Goal: Task Accomplishment & Management: Manage account settings

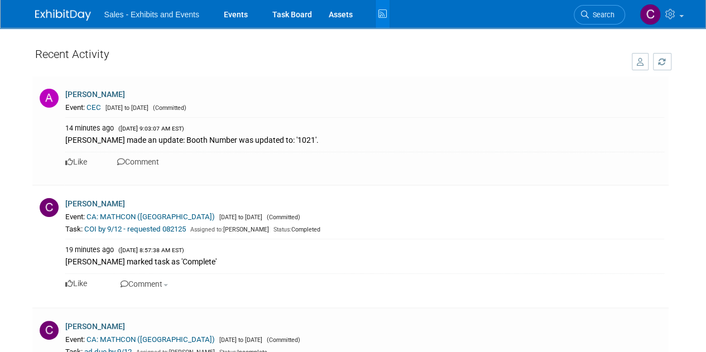
click at [382, 16] on icon at bounding box center [382, 14] width 14 height 17
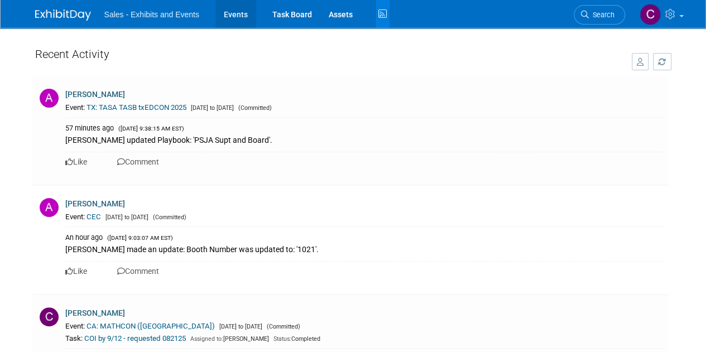
click at [235, 15] on link "Events" at bounding box center [235, 14] width 41 height 28
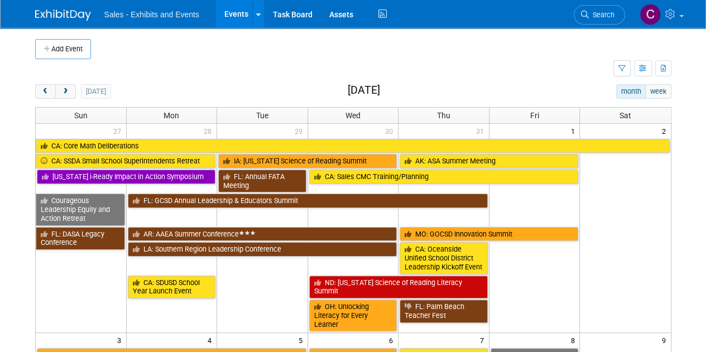
click at [59, 45] on button "Add Event" at bounding box center [63, 49] width 56 height 20
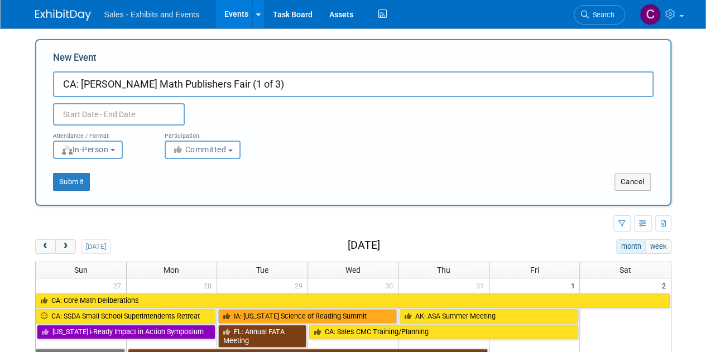
type input "CA: LACOE Math Publishers Fair (1 of 3)"
click at [172, 113] on input "text" at bounding box center [119, 114] width 132 height 22
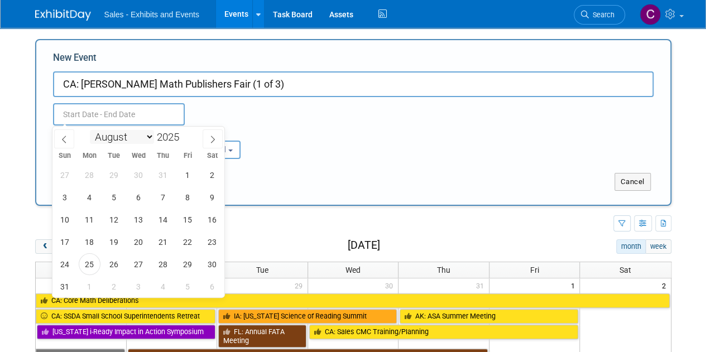
click at [136, 134] on select "January February March April May June July August September October November De…" at bounding box center [122, 137] width 64 height 14
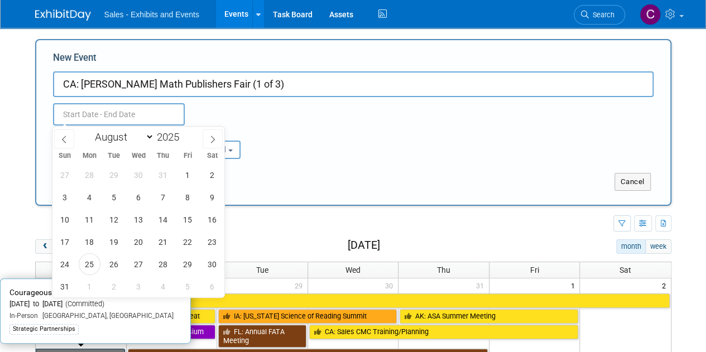
select select "11"
click at [90, 130] on select "January February March April May June July August September October November De…" at bounding box center [122, 137] width 64 height 14
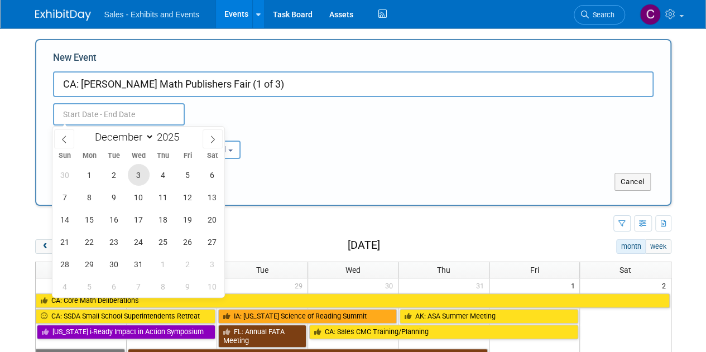
click at [138, 176] on span "3" at bounding box center [139, 175] width 22 height 22
click at [138, 179] on span "3" at bounding box center [139, 175] width 22 height 22
type input "Dec 3, 2025 to Dec 3, 2025"
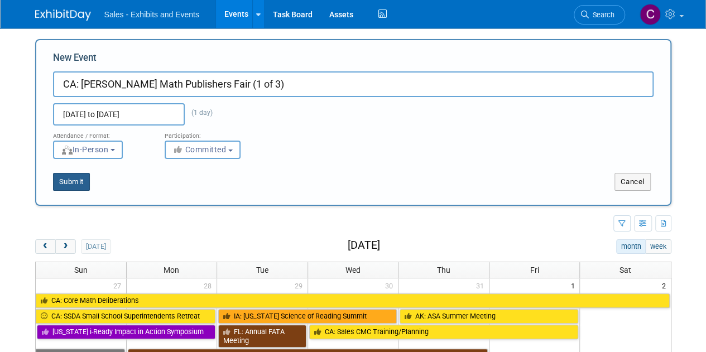
click at [74, 190] on button "Submit" at bounding box center [71, 182] width 37 height 18
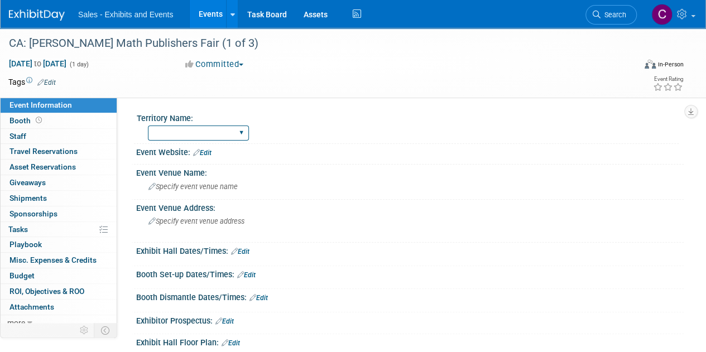
click at [177, 132] on select "Atlantic Southeast Central Southwest Pacific Mountain National Strategic Partne…" at bounding box center [198, 133] width 101 height 15
select select "Pacific"
click at [148, 126] on select "Atlantic Southeast Central Southwest Pacific Mountain National Strategic Partne…" at bounding box center [198, 133] width 101 height 15
click at [49, 79] on link "Edit" at bounding box center [46, 83] width 18 height 8
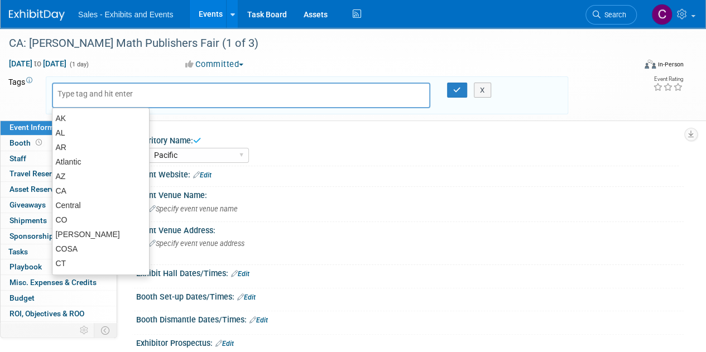
type input "c"
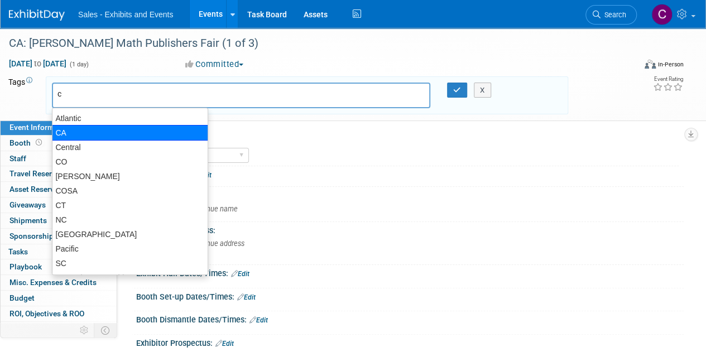
click at [68, 132] on div "CA" at bounding box center [130, 133] width 156 height 16
type input "CA"
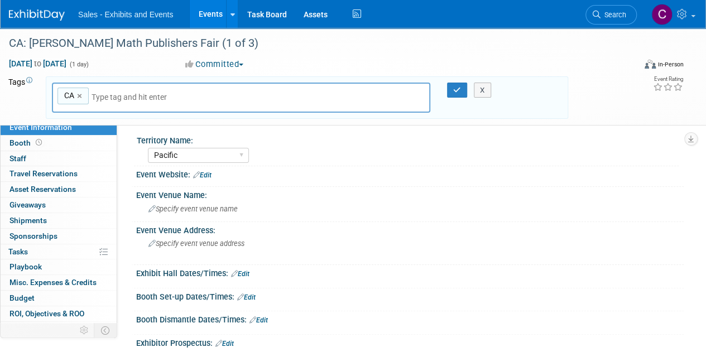
type input "p"
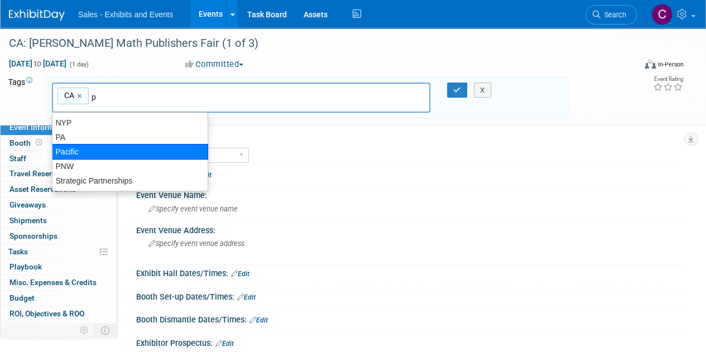
click at [90, 145] on div "Pacific" at bounding box center [130, 152] width 156 height 16
type input "CA, Pacific"
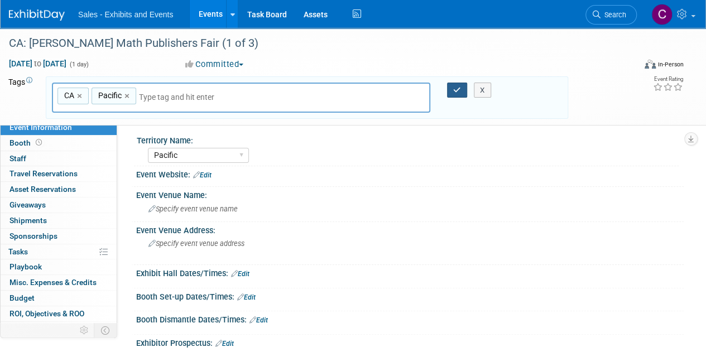
click at [456, 93] on icon "button" at bounding box center [457, 89] width 8 height 7
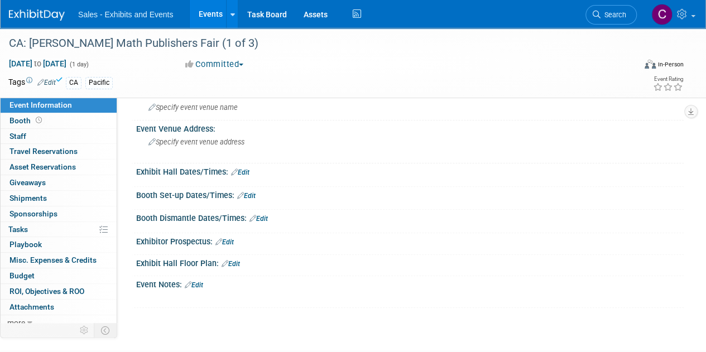
scroll to position [153, 0]
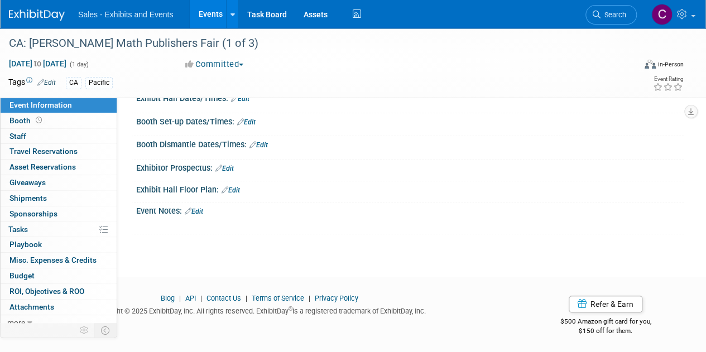
click at [199, 210] on link "Edit" at bounding box center [194, 212] width 18 height 8
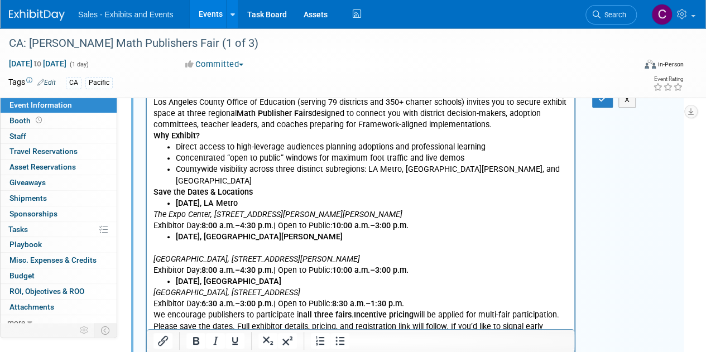
scroll to position [228, 0]
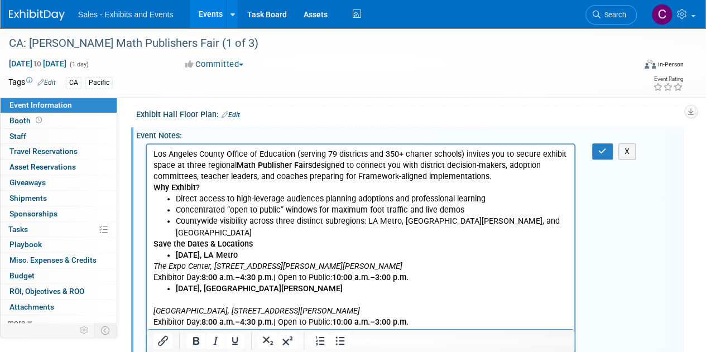
click at [514, 182] on p "Why Exhibit?" at bounding box center [360, 187] width 415 height 11
click at [491, 176] on p "Los Angeles County Office of Education (serving 79 districts and 350+ charter s…" at bounding box center [360, 164] width 415 height 33
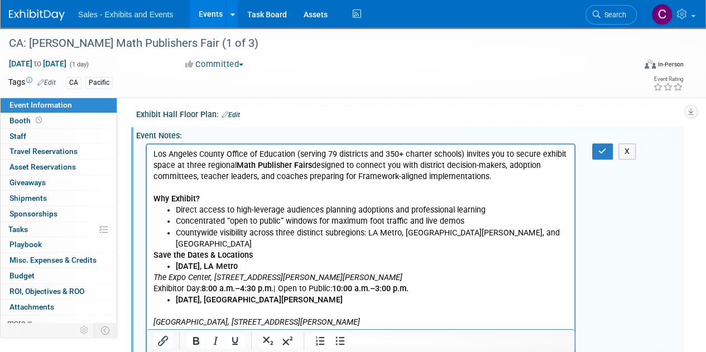
click at [548, 229] on li "Countywide visibility across three distinct subregions: LA Metro, [GEOGRAPHIC_D…" at bounding box center [372, 238] width 392 height 22
click at [155, 250] on b "Save the Dates & Locations" at bounding box center [202, 254] width 99 height 9
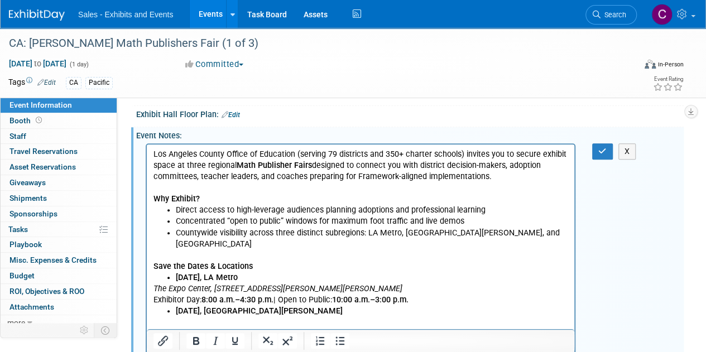
click at [158, 316] on p "Rich Text Area. Press ALT-0 for help." at bounding box center [360, 321] width 415 height 11
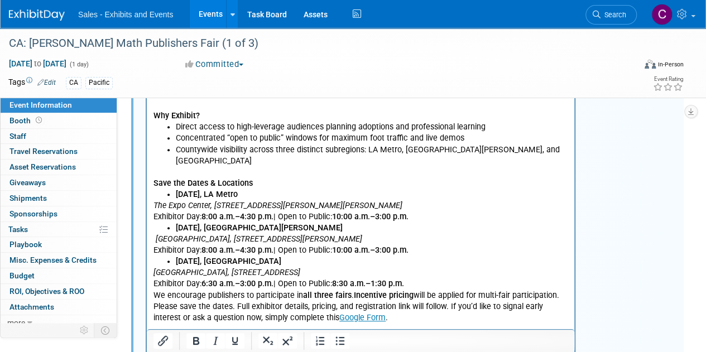
scroll to position [315, 0]
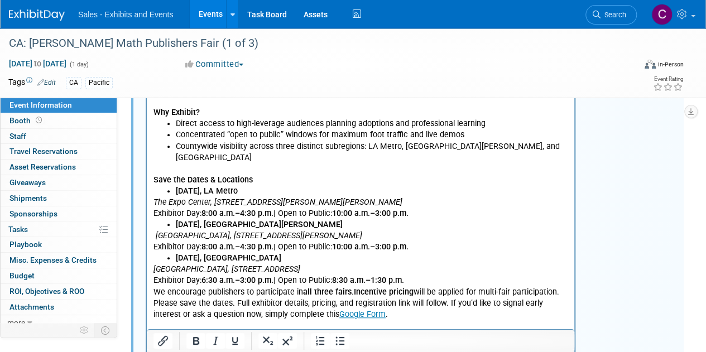
drag, startPoint x: 156, startPoint y: 280, endPoint x: 182, endPoint y: 274, distance: 26.9
click at [156, 286] on p "We encourage publishers to participate in all three fairs . Incentive pricing w…" at bounding box center [360, 291] width 415 height 11
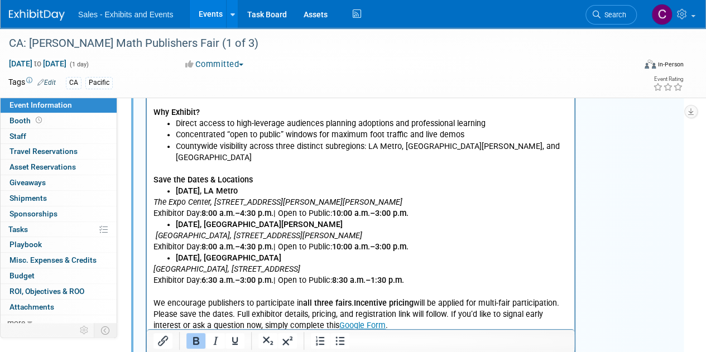
click at [160, 175] on b "Save the Dates & Locations" at bounding box center [202, 179] width 99 height 9
drag, startPoint x: 160, startPoint y: 168, endPoint x: 262, endPoint y: 169, distance: 101.5
click at [262, 174] on p "Save the Dates & Locations" at bounding box center [360, 179] width 415 height 11
click at [234, 338] on icon "Underline" at bounding box center [234, 340] width 13 height 13
click at [148, 42] on div "CA: LACOE Math Publishers Fair (1 of 3)" at bounding box center [315, 43] width 621 height 20
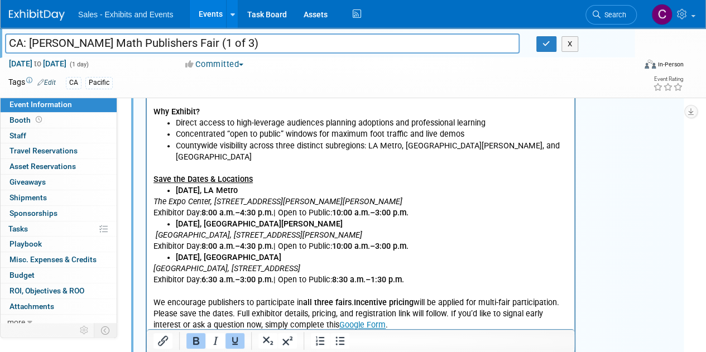
click at [170, 42] on input "CA: LACOE Math Publishers Fair (1 of 3)" at bounding box center [262, 43] width 514 height 20
type input "CA: [PERSON_NAME] Math Publishers Fair (1 of 3) LA Metro"
click at [546, 44] on icon "button" at bounding box center [546, 43] width 8 height 7
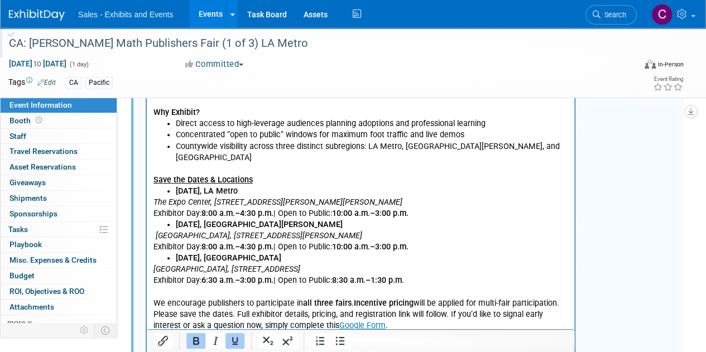
click at [161, 197] on icon "The Expo Center, [STREET_ADDRESS][PERSON_NAME][PERSON_NAME]" at bounding box center [277, 201] width 249 height 9
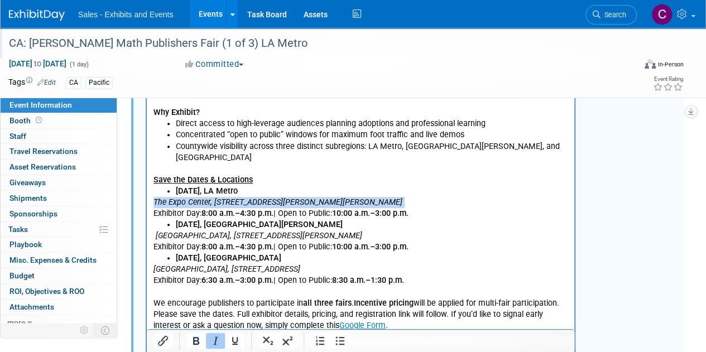
drag, startPoint x: 161, startPoint y: 189, endPoint x: 384, endPoint y: 187, distance: 223.2
click at [384, 196] on p "The Expo Center, 3980 Bill Robertson Lane, Los Angeles, CA 90037 Exhibitor Day:…" at bounding box center [360, 207] width 415 height 22
copy icon "The Expo Center, [STREET_ADDRESS][PERSON_NAME][PERSON_NAME]"
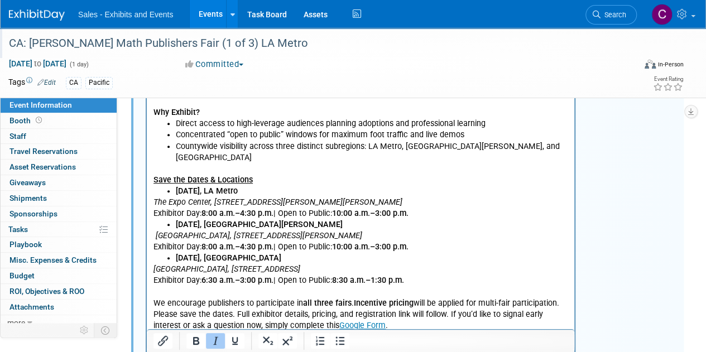
click at [418, 199] on p "The Expo Center, 3980 Bill Robertson Lane, Los Angeles, CA 90037 Exhibitor Day:…" at bounding box center [360, 207] width 415 height 22
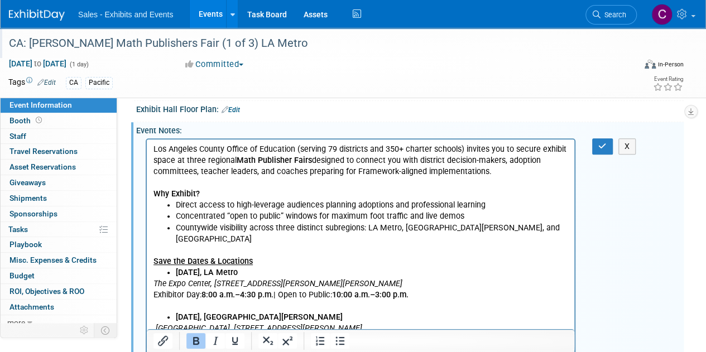
scroll to position [220, 0]
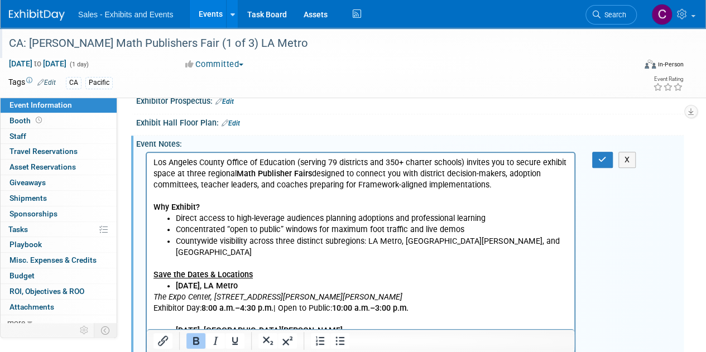
click at [257, 269] on p "Save the Dates & Locations" at bounding box center [360, 274] width 415 height 11
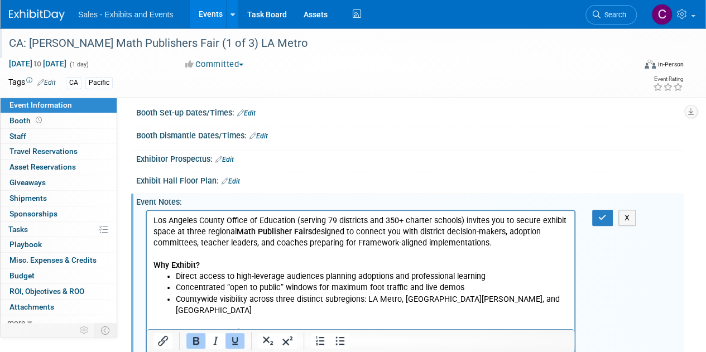
scroll to position [35, 0]
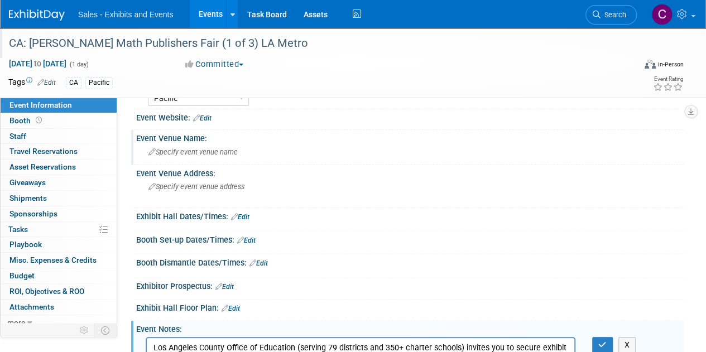
click at [210, 150] on span "Specify event venue name" at bounding box center [192, 152] width 89 height 8
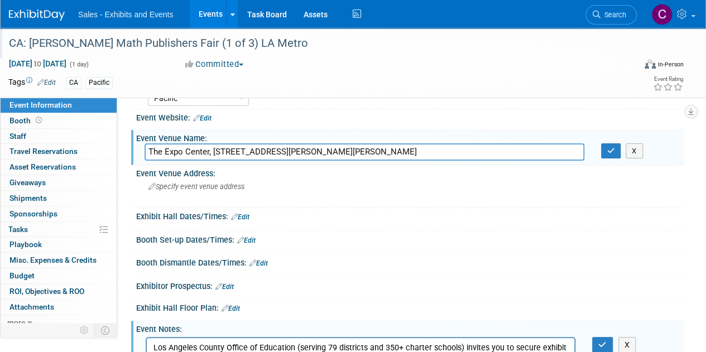
drag, startPoint x: 213, startPoint y: 147, endPoint x: 401, endPoint y: 145, distance: 187.5
click at [401, 145] on input "The Expo Center, [STREET_ADDRESS][PERSON_NAME][PERSON_NAME]" at bounding box center [365, 151] width 440 height 17
type input "The Expo Center,"
click at [196, 192] on div "Specify event venue address" at bounding box center [250, 191] width 211 height 26
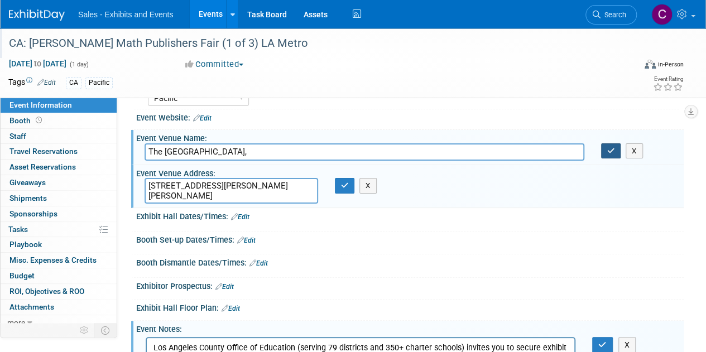
type textarea "3980 Bill Robertson Lane, Los Angeles, CA 90037"
drag, startPoint x: 605, startPoint y: 147, endPoint x: 499, endPoint y: 161, distance: 107.5
click at [606, 147] on button "button" at bounding box center [611, 151] width 20 height 16
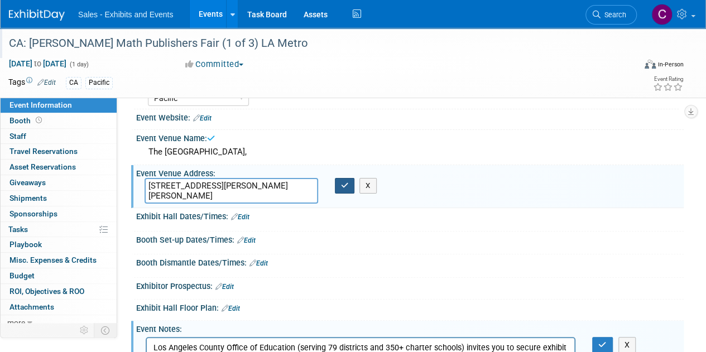
click at [348, 180] on button "button" at bounding box center [345, 186] width 20 height 16
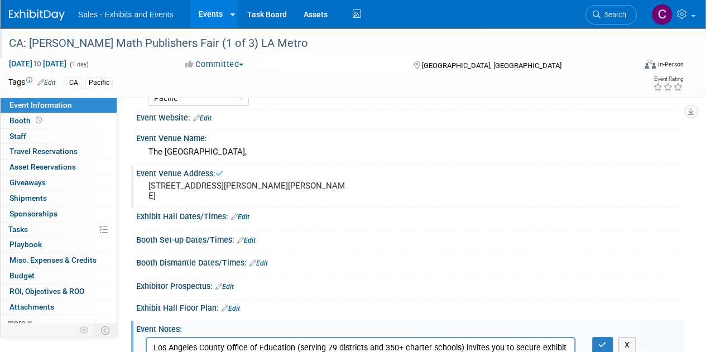
click at [219, 152] on div "The Expo Center," at bounding box center [410, 151] width 531 height 17
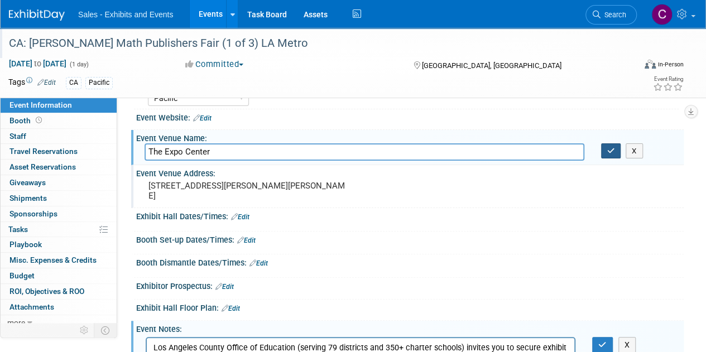
type input "The Expo Center"
click at [616, 148] on button "button" at bounding box center [611, 151] width 20 height 16
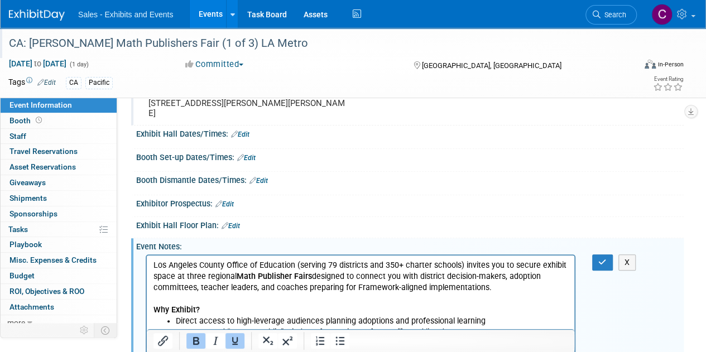
scroll to position [62, 0]
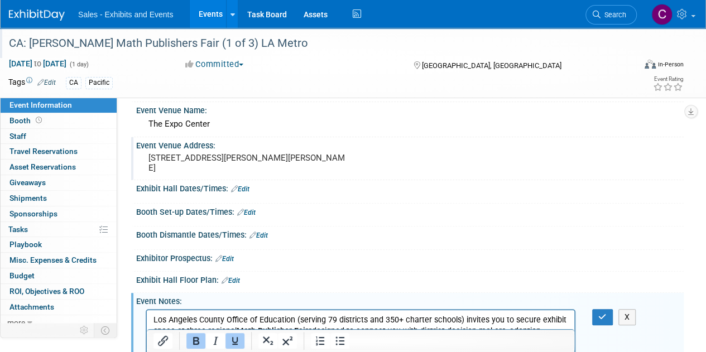
click at [245, 190] on link "Edit" at bounding box center [240, 189] width 18 height 8
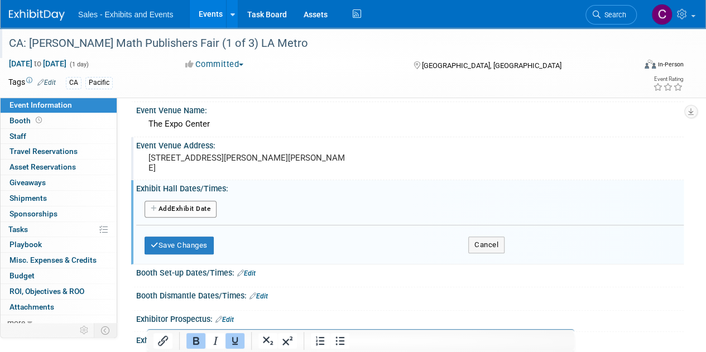
click at [167, 210] on button "Add Another Exhibit Date" at bounding box center [181, 209] width 72 height 17
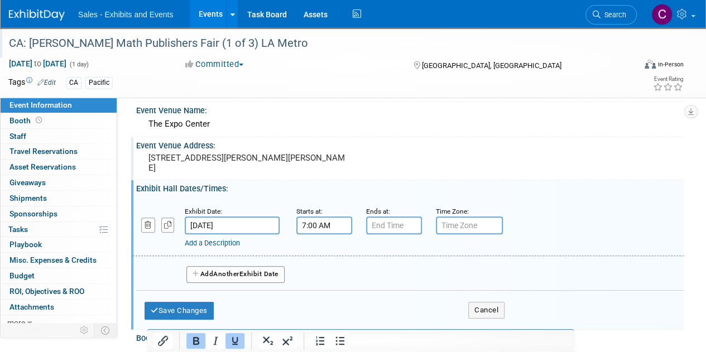
click at [319, 228] on input "7:00 AM" at bounding box center [324, 225] width 56 height 18
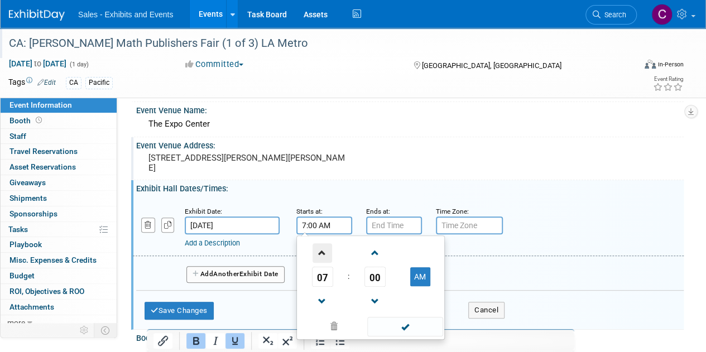
click at [323, 247] on span at bounding box center [322, 253] width 20 height 20
type input "8:00 AM"
click at [372, 224] on input "7:00 PM" at bounding box center [394, 225] width 56 height 18
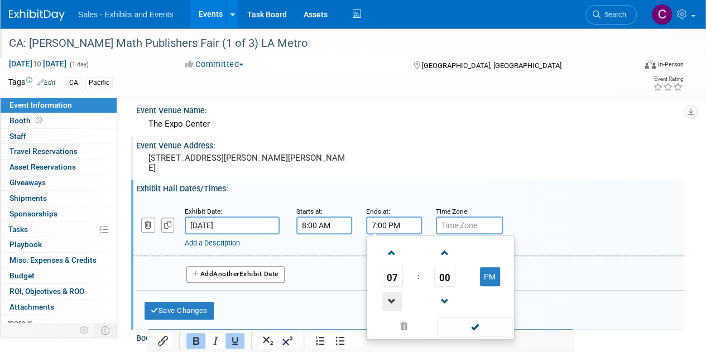
click at [387, 298] on span at bounding box center [392, 302] width 20 height 20
click at [442, 272] on span "00" at bounding box center [444, 277] width 21 height 20
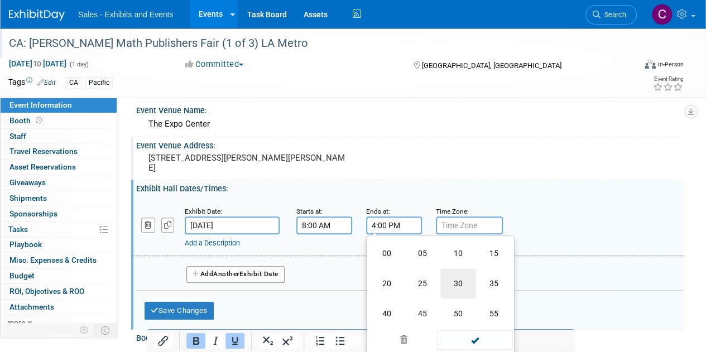
click at [452, 280] on td "30" at bounding box center [458, 283] width 36 height 30
type input "4:30 PM"
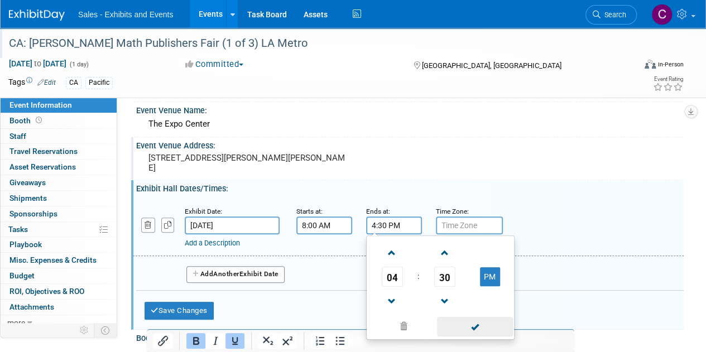
click at [479, 330] on span at bounding box center [474, 327] width 75 height 20
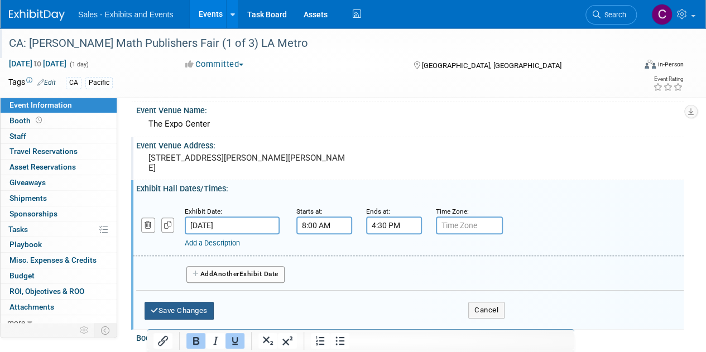
click at [190, 307] on button "Save Changes" at bounding box center [179, 311] width 69 height 18
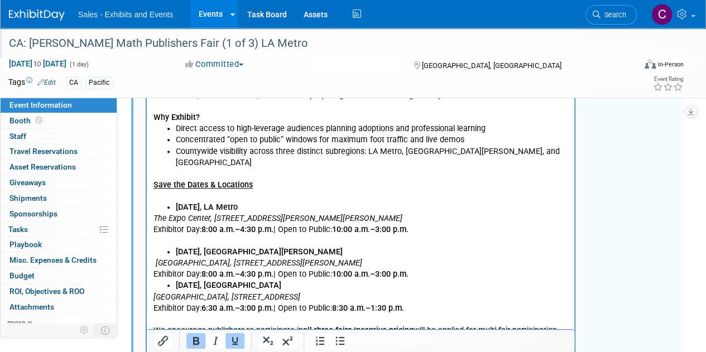
scroll to position [337, 0]
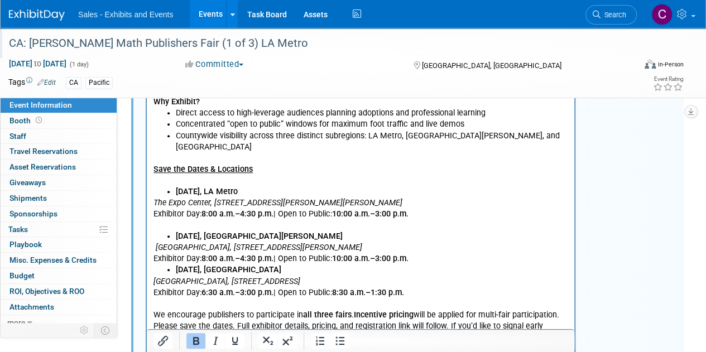
click at [446, 253] on p "Exhibitor Day: 8:00 a.m.–4:30 p.m. | Open to Public: 10:00 a.m.–3:00 p.m." at bounding box center [360, 258] width 415 height 11
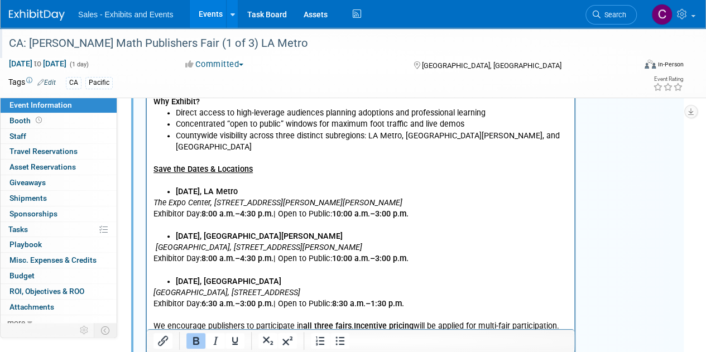
drag, startPoint x: 705, startPoint y: 188, endPoint x: 714, endPoint y: 201, distance: 15.3
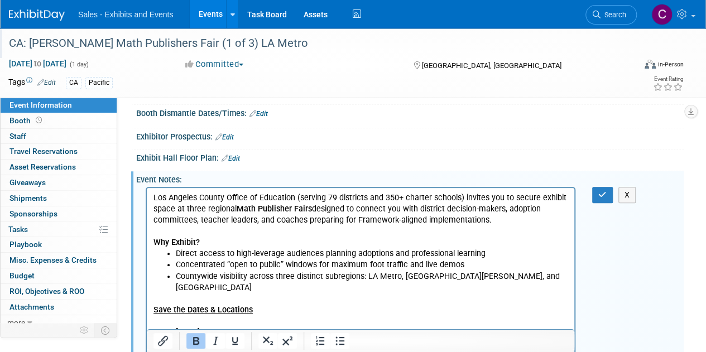
scroll to position [177, 0]
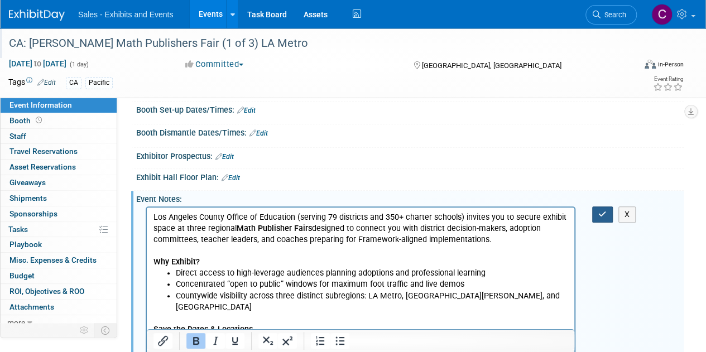
drag, startPoint x: 596, startPoint y: 218, endPoint x: 402, endPoint y: 1, distance: 291.6
click at [596, 218] on button "button" at bounding box center [602, 214] width 21 height 16
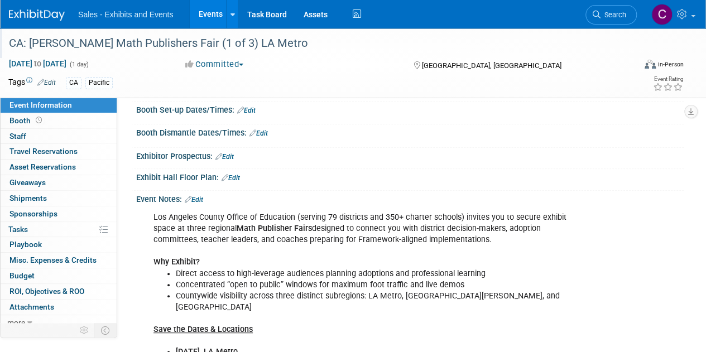
scroll to position [4, 0]
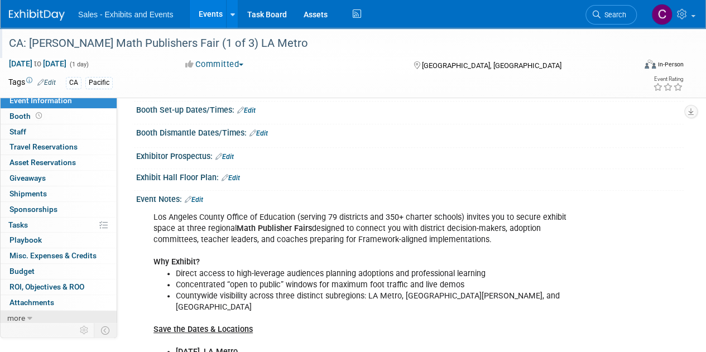
click at [22, 322] on link "more" at bounding box center [59, 318] width 116 height 15
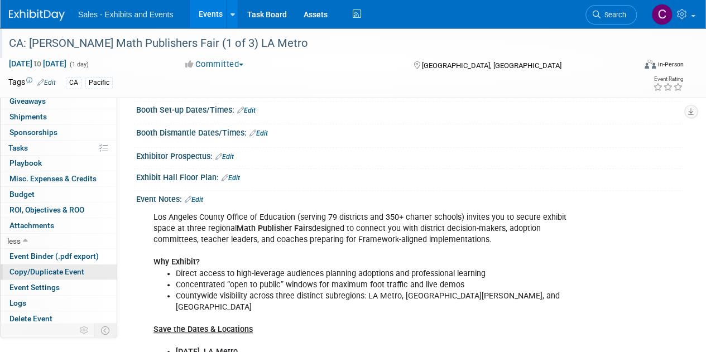
click at [41, 274] on link "Copy/Duplicate Event" at bounding box center [59, 271] width 116 height 15
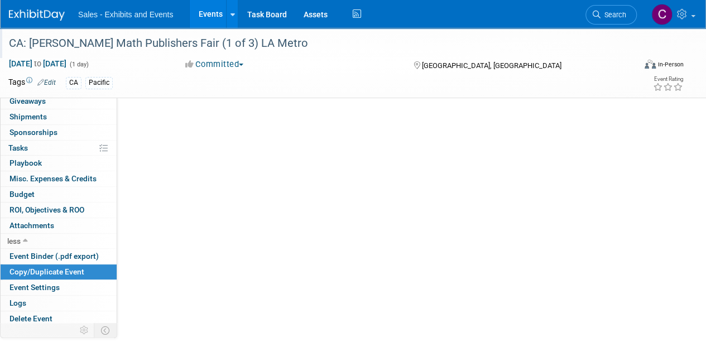
scroll to position [0, 0]
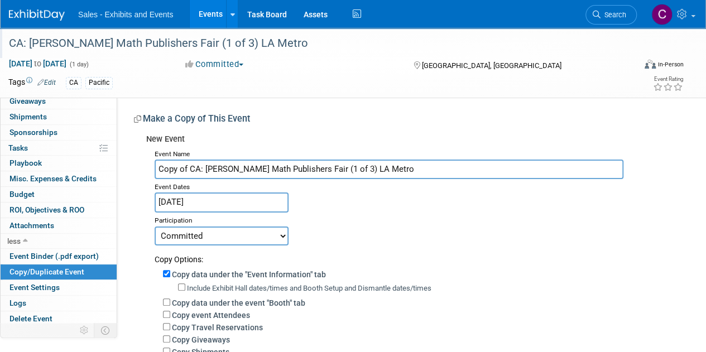
drag, startPoint x: 191, startPoint y: 170, endPoint x: 0, endPoint y: 163, distance: 190.9
click at [4, 163] on div "Event Information Event Info Booth Booth 0 Staff 0 Staff 0 Travel Reservations …" at bounding box center [353, 267] width 706 height 478
drag, startPoint x: 286, startPoint y: 167, endPoint x: 296, endPoint y: 158, distance: 13.1
click at [286, 167] on input "CA: [PERSON_NAME] Math Publishers Fair (1 of 3) LA Metro" at bounding box center [389, 170] width 469 height 20
click at [314, 168] on input "CA: LACOE Math Publishers Fair (2 of 3) LA Metro" at bounding box center [389, 170] width 469 height 20
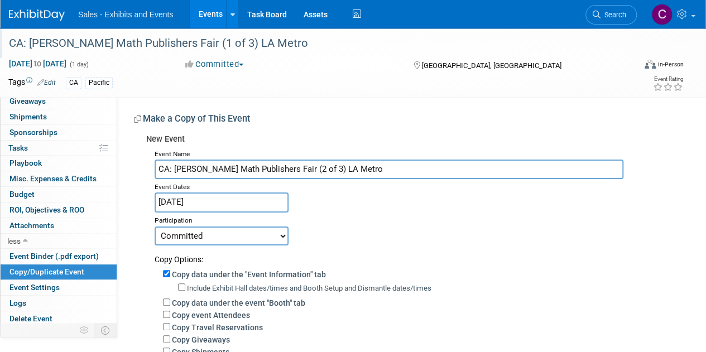
drag, startPoint x: 314, startPoint y: 168, endPoint x: 334, endPoint y: 168, distance: 20.6
click at [334, 168] on input "CA: LACOE Math Publishers Fair (2 of 3) LA Metro" at bounding box center [389, 170] width 469 height 20
type input "CA: [PERSON_NAME] Math Publishers Fair (2 of 3) [PERSON_NAME]"
click at [254, 205] on input "[DATE]" at bounding box center [222, 202] width 134 height 20
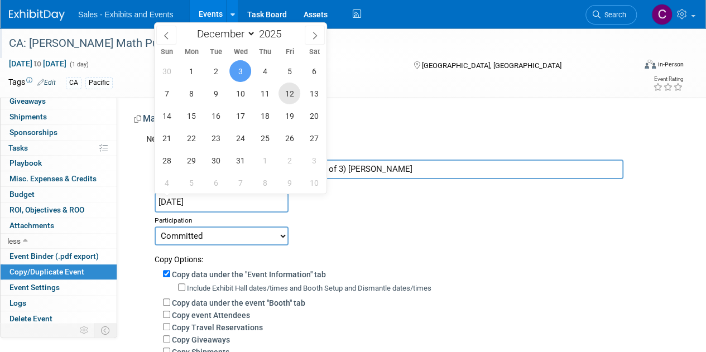
click at [292, 90] on span "12" at bounding box center [289, 94] width 22 height 22
type input "Dec 12, 2025"
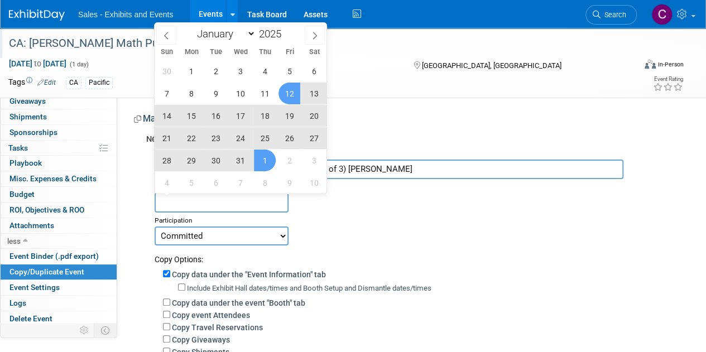
click at [520, 198] on div "Event Name CA: LACOE Math Publishers Fair (2 of 3) San Gabriel Vally Event Date…" at bounding box center [410, 326] width 529 height 360
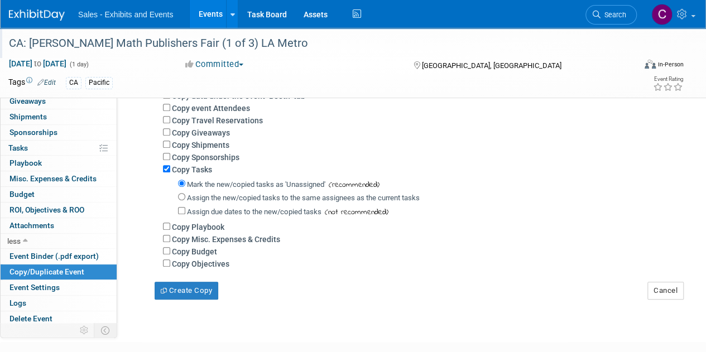
scroll to position [227, 0]
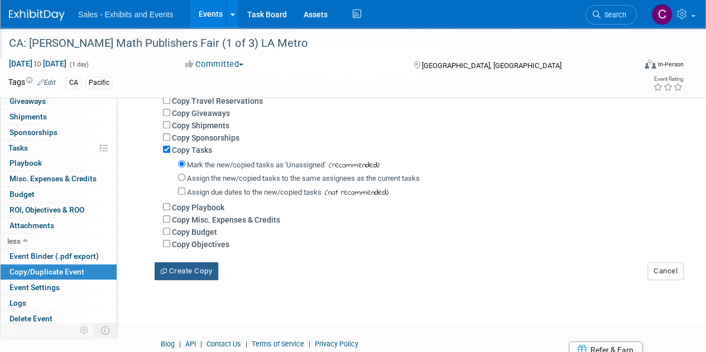
click at [198, 271] on button "Create Copy" at bounding box center [187, 271] width 64 height 18
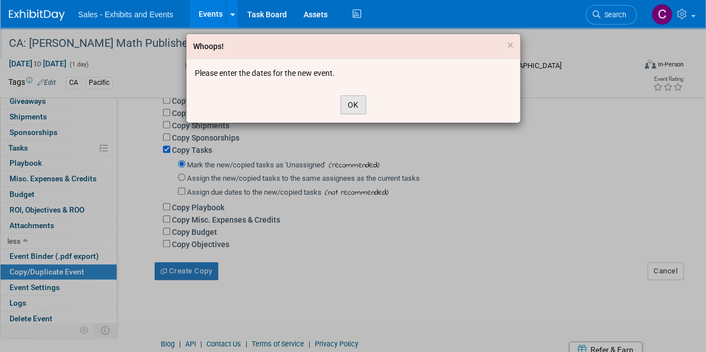
click at [346, 99] on button "OK" at bounding box center [353, 104] width 26 height 19
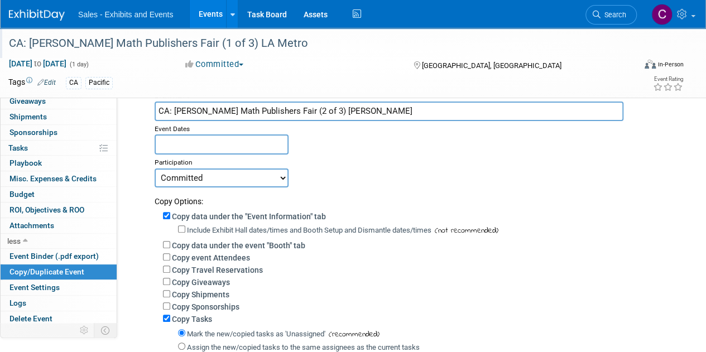
scroll to position [37, 0]
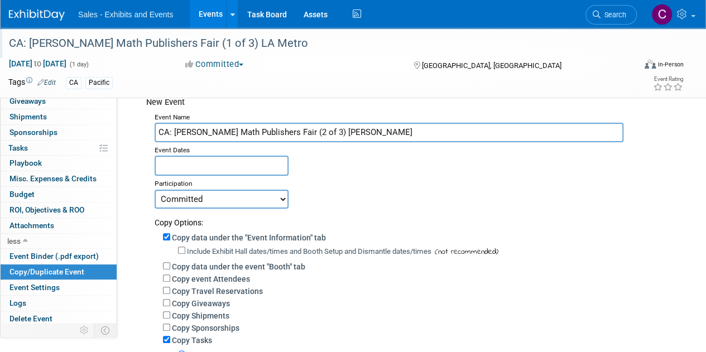
click at [244, 171] on input "text" at bounding box center [222, 166] width 134 height 20
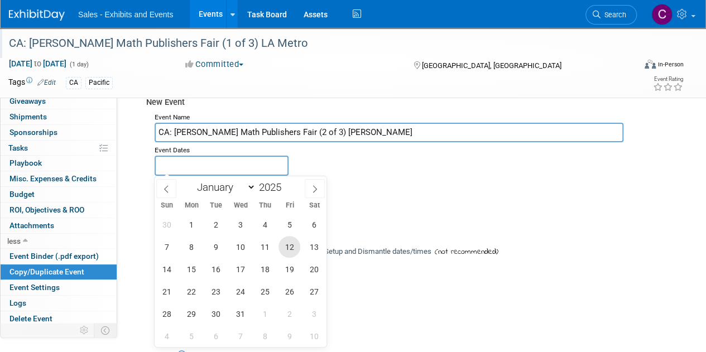
click at [290, 251] on span "12" at bounding box center [289, 247] width 22 height 22
type input "[DATE]"
click at [290, 251] on span "12" at bounding box center [289, 247] width 22 height 22
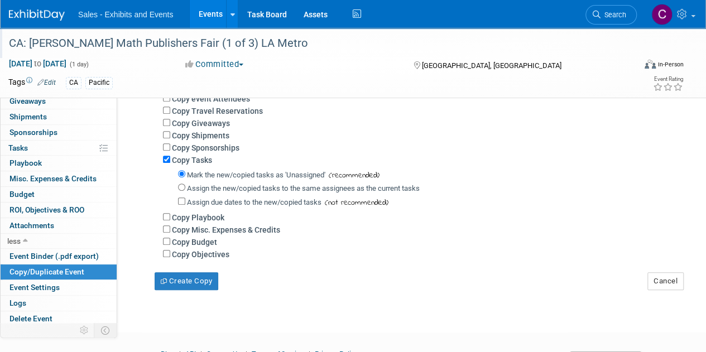
scroll to position [240, 0]
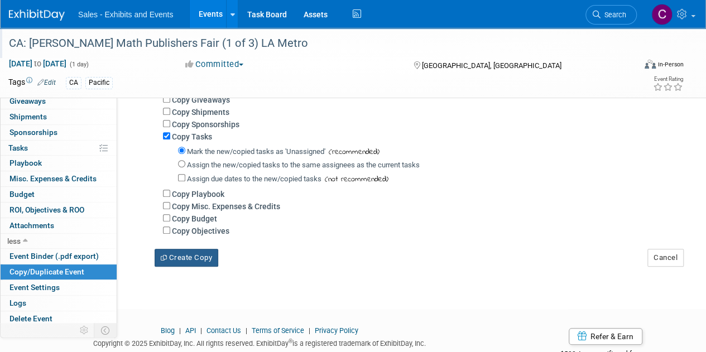
click at [209, 258] on button "Create Copy" at bounding box center [187, 258] width 64 height 18
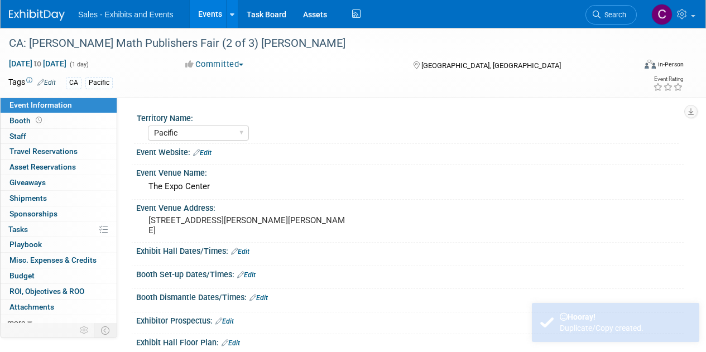
select select "Pacific"
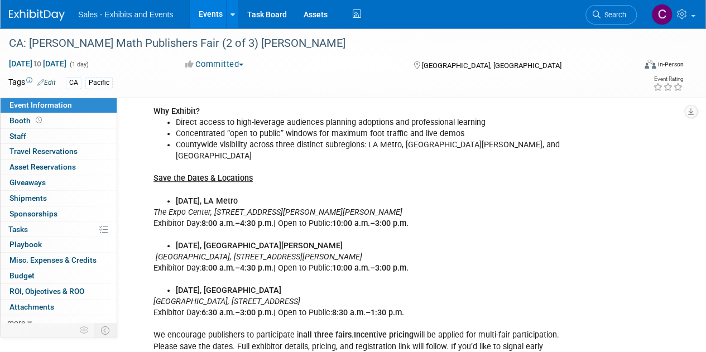
scroll to position [297, 0]
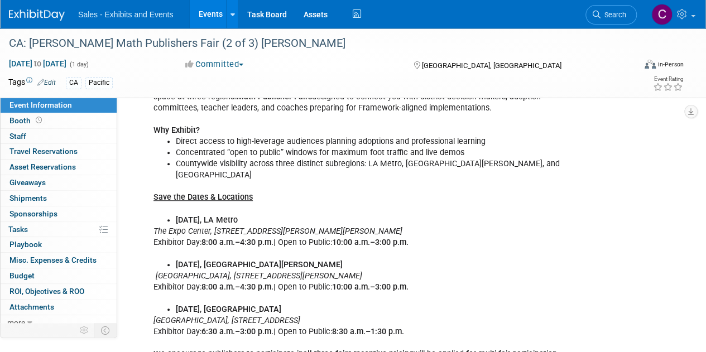
click at [158, 271] on icon "[GEOGRAPHIC_DATA], [STREET_ADDRESS][PERSON_NAME]" at bounding box center [259, 275] width 206 height 9
click at [156, 271] on icon "[GEOGRAPHIC_DATA], [STREET_ADDRESS][PERSON_NAME]" at bounding box center [259, 275] width 206 height 9
drag, startPoint x: 156, startPoint y: 263, endPoint x: 358, endPoint y: 259, distance: 201.5
click at [358, 271] on icon "[GEOGRAPHIC_DATA], [STREET_ADDRESS][PERSON_NAME]" at bounding box center [259, 275] width 206 height 9
copy icon "[GEOGRAPHIC_DATA], [STREET_ADDRESS][PERSON_NAME]"
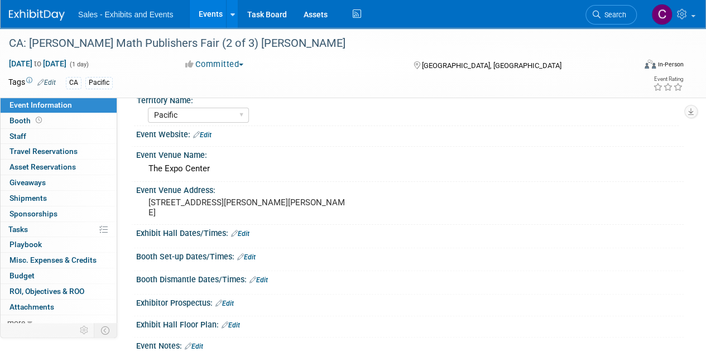
scroll to position [0, 0]
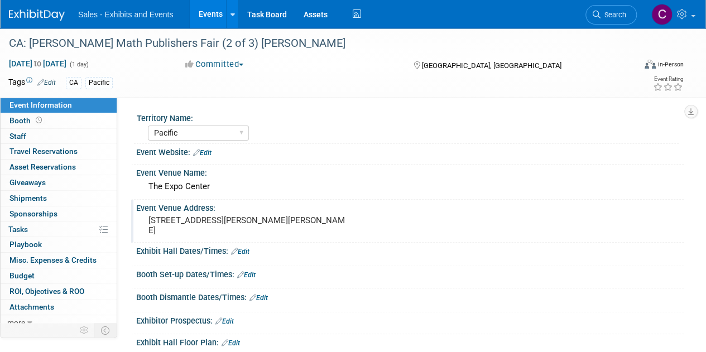
click at [150, 219] on pre "[STREET_ADDRESS][PERSON_NAME][PERSON_NAME]" at bounding box center [250, 225] width 204 height 20
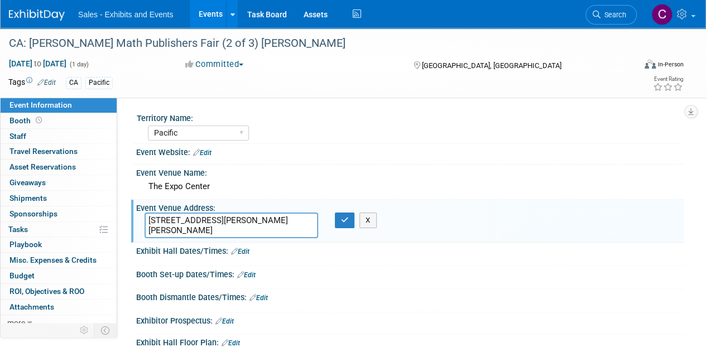
click at [336, 209] on div "Event Venue Address: 3980 Bill Robertson Lane, Los Angeles, CA 90037 3980 Bill …" at bounding box center [407, 221] width 552 height 43
click at [186, 231] on textarea "[STREET_ADDRESS][PERSON_NAME][PERSON_NAME]" at bounding box center [232, 226] width 174 height 26
drag, startPoint x: 186, startPoint y: 231, endPoint x: 146, endPoint y: 220, distance: 41.5
click at [146, 220] on textarea "[STREET_ADDRESS][PERSON_NAME][PERSON_NAME]" at bounding box center [232, 226] width 174 height 26
click at [148, 220] on textarea "[GEOGRAPHIC_DATA], [STREET_ADDRESS][PERSON_NAME]" at bounding box center [232, 226] width 174 height 26
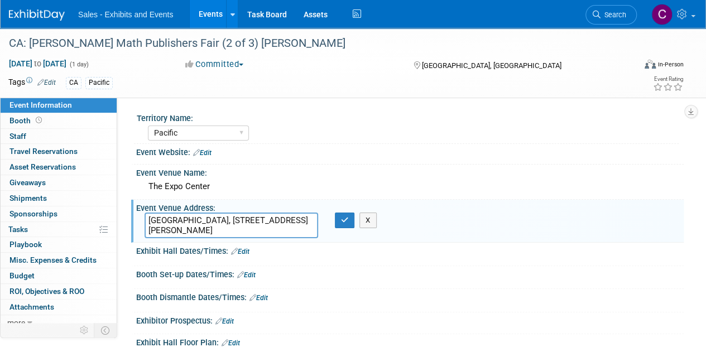
drag, startPoint x: 148, startPoint y: 220, endPoint x: 230, endPoint y: 218, distance: 81.5
click at [230, 218] on textarea "[GEOGRAPHIC_DATA], [STREET_ADDRESS][PERSON_NAME]" at bounding box center [232, 226] width 174 height 26
type textarea "301 N Baldwin Ave, Arcadia, CA 91007"
drag, startPoint x: 344, startPoint y: 215, endPoint x: 276, endPoint y: 194, distance: 71.3
click at [344, 215] on button "button" at bounding box center [345, 221] width 20 height 16
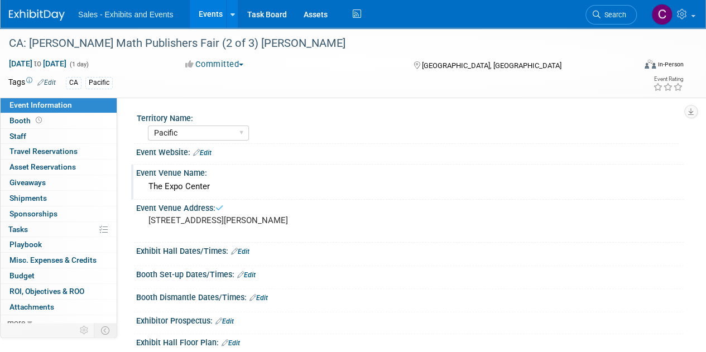
click at [152, 185] on div "The Expo Center" at bounding box center [410, 186] width 531 height 17
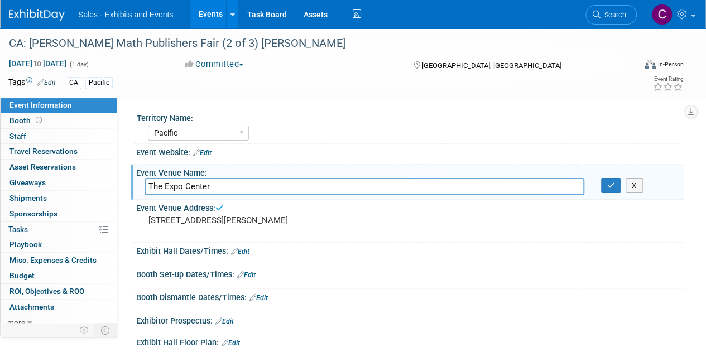
drag, startPoint x: 152, startPoint y: 185, endPoint x: 214, endPoint y: 185, distance: 61.4
click at [214, 185] on input "The Expo Center" at bounding box center [365, 186] width 440 height 17
type input "LA County Arboretum"
click at [611, 186] on icon "button" at bounding box center [611, 185] width 8 height 7
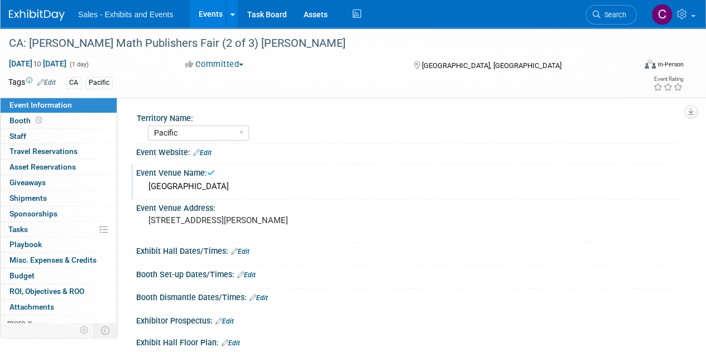
click at [241, 252] on link "Edit" at bounding box center [240, 252] width 18 height 8
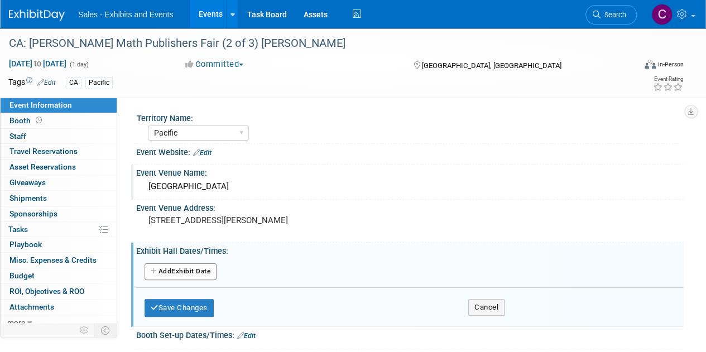
click at [189, 266] on button "Add Another Exhibit Date" at bounding box center [181, 271] width 72 height 17
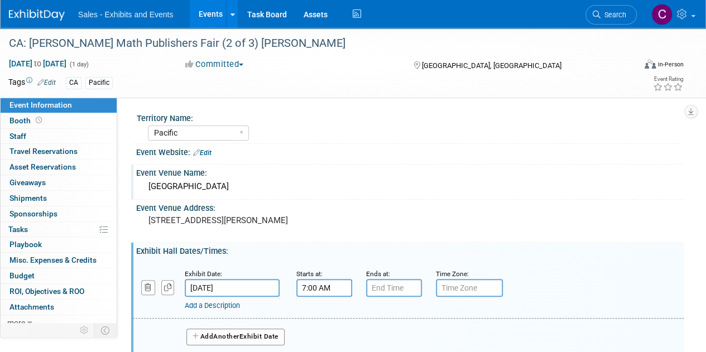
click at [321, 291] on input "7:00 AM" at bounding box center [324, 288] width 56 height 18
click at [323, 309] on span at bounding box center [322, 316] width 20 height 20
type input "8:00 AM"
click at [397, 288] on input "7:00 PM" at bounding box center [394, 288] width 56 height 18
click at [392, 316] on span at bounding box center [392, 316] width 20 height 20
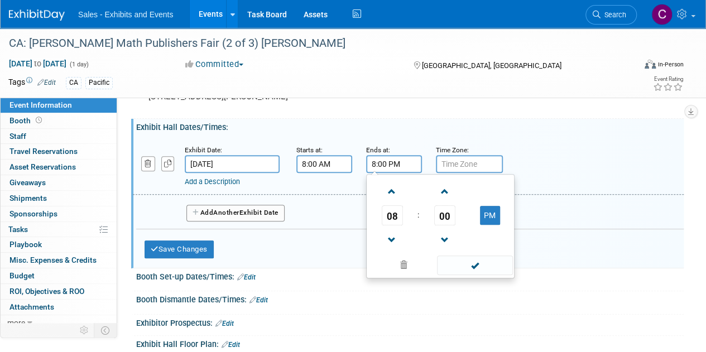
scroll to position [128, 0]
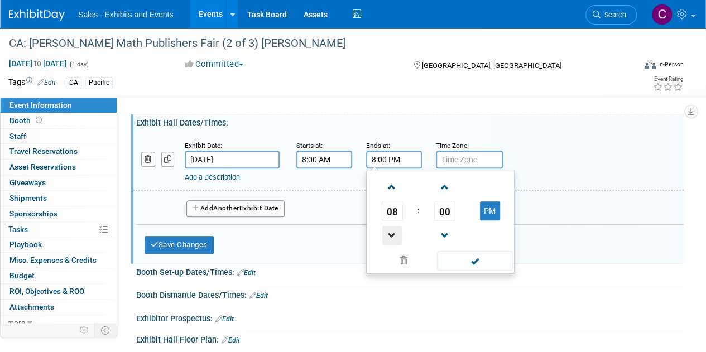
click at [394, 232] on span at bounding box center [392, 236] width 20 height 20
click at [448, 206] on span "00" at bounding box center [444, 211] width 21 height 20
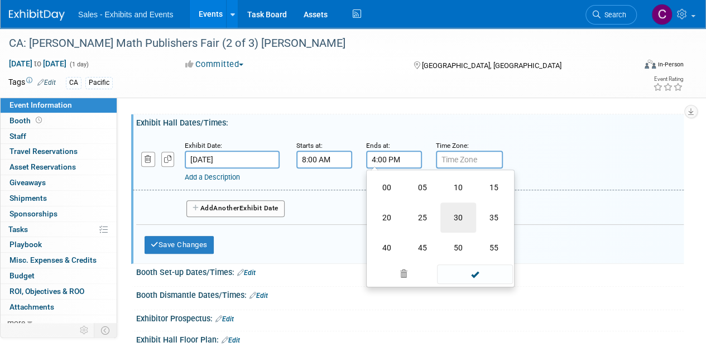
click at [452, 209] on td "30" at bounding box center [458, 218] width 36 height 30
type input "4:30 PM"
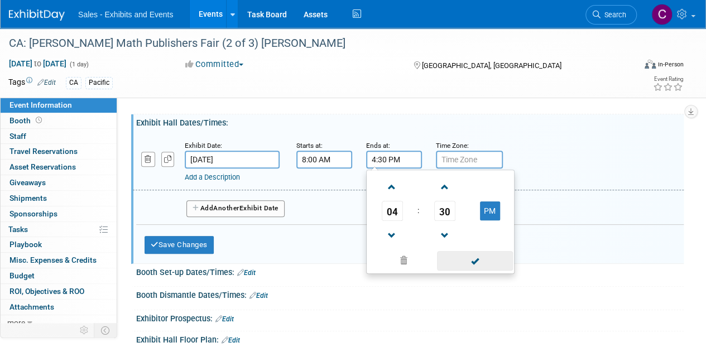
click at [464, 264] on span at bounding box center [474, 261] width 75 height 20
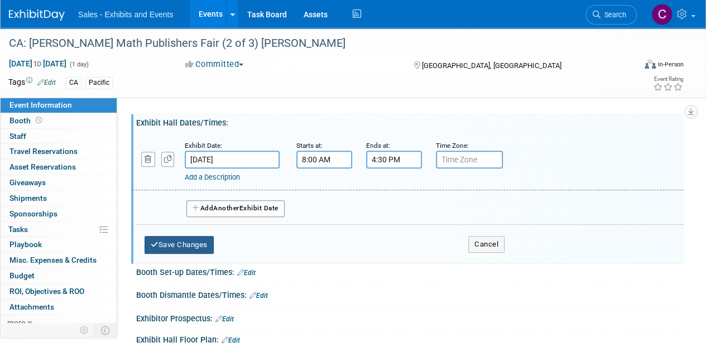
click at [185, 239] on button "Save Changes" at bounding box center [179, 245] width 69 height 18
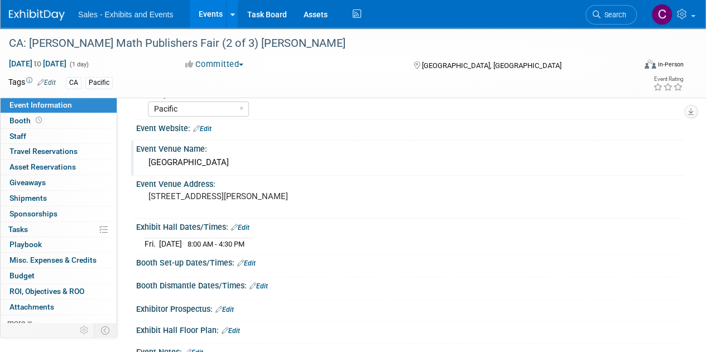
scroll to position [0, 0]
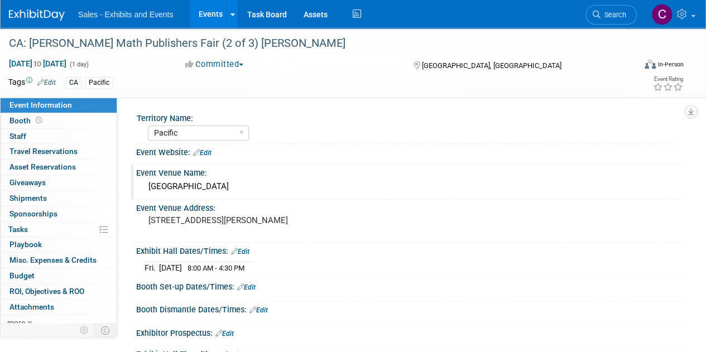
click at [208, 11] on link "Events" at bounding box center [210, 14] width 41 height 28
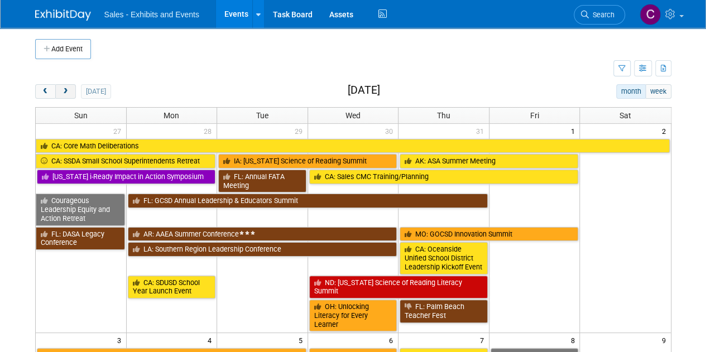
click at [70, 94] on button "next" at bounding box center [65, 91] width 21 height 15
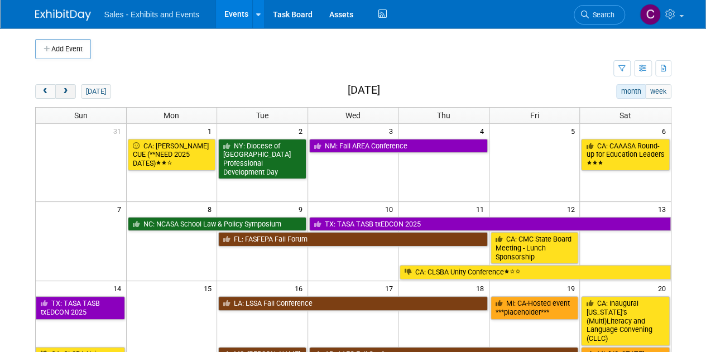
click at [70, 94] on button "next" at bounding box center [65, 91] width 21 height 15
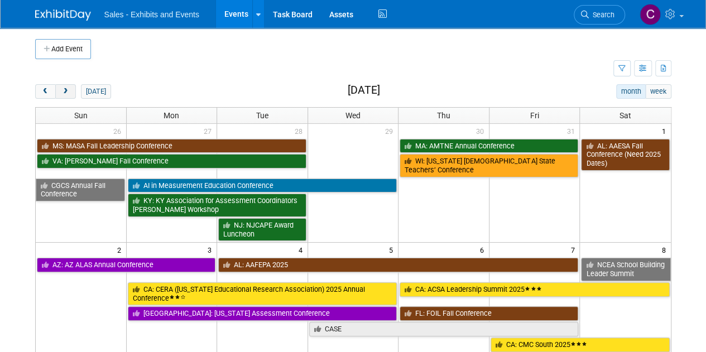
click at [69, 93] on button "next" at bounding box center [65, 91] width 21 height 15
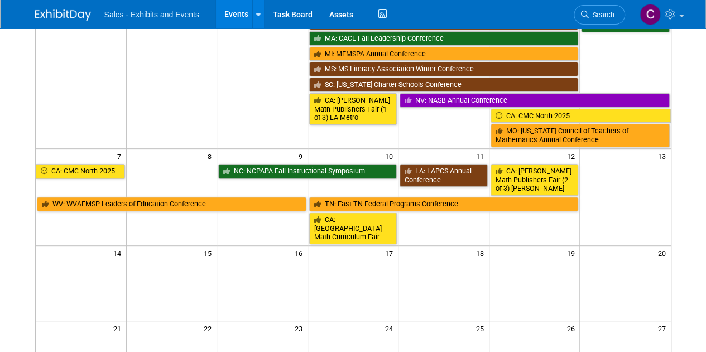
scroll to position [186, 0]
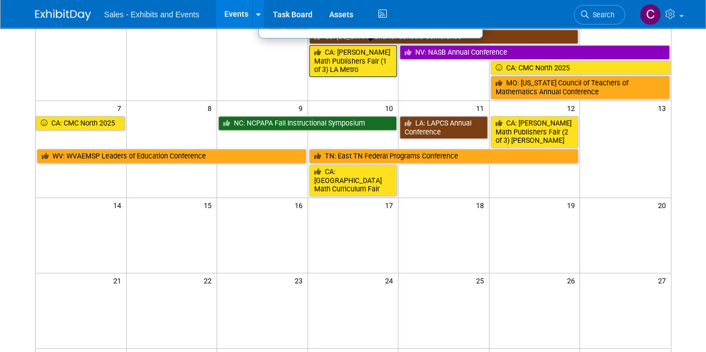
click at [360, 56] on link "CA: [PERSON_NAME] Math Publishers Fair (1 of 3) LA Metro" at bounding box center [353, 61] width 88 height 32
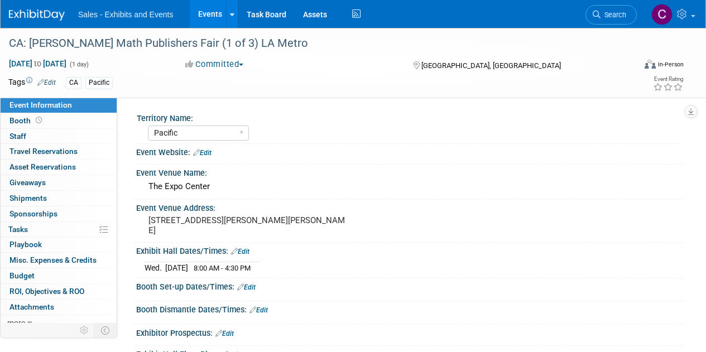
select select "Pacific"
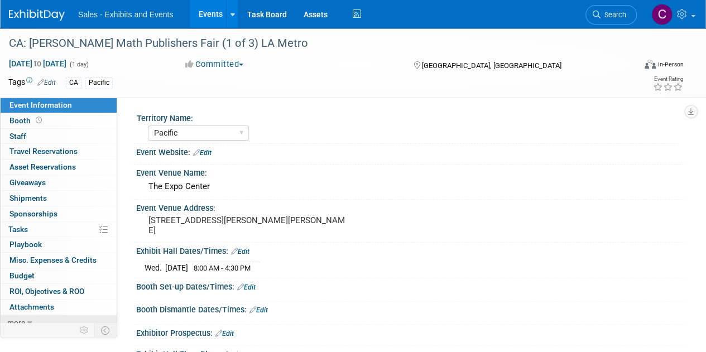
click at [27, 320] on icon at bounding box center [29, 323] width 5 height 8
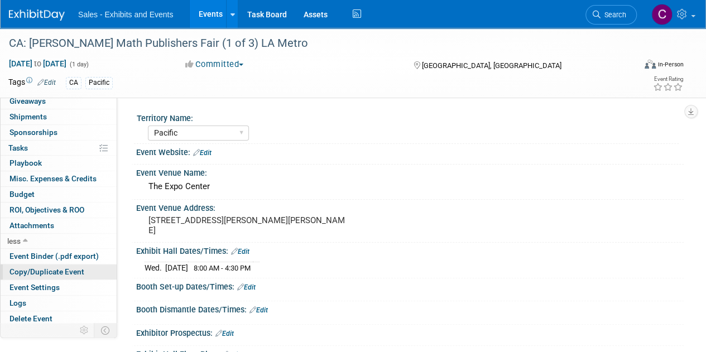
click at [44, 269] on span "Copy/Duplicate Event" at bounding box center [46, 271] width 75 height 9
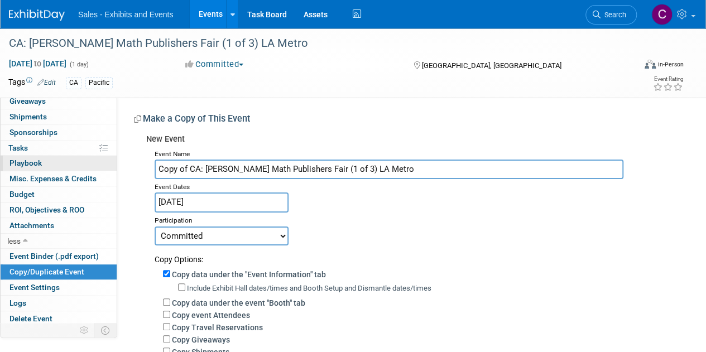
drag, startPoint x: 186, startPoint y: 171, endPoint x: 13, endPoint y: 156, distance: 173.6
click at [13, 156] on div "Event Information Event Info Booth Booth 0 Staff 0 Staff 0 Travel Reservations …" at bounding box center [353, 267] width 706 height 478
click at [287, 163] on input "CA: [PERSON_NAME] Math Publishers Fair (1 of 3) LA Metro" at bounding box center [389, 170] width 469 height 20
type input "CA: LACOE Math Publishers Fair (3 of 3) LA Metro"
click at [211, 196] on input "Dec 3, 2025" at bounding box center [222, 202] width 134 height 20
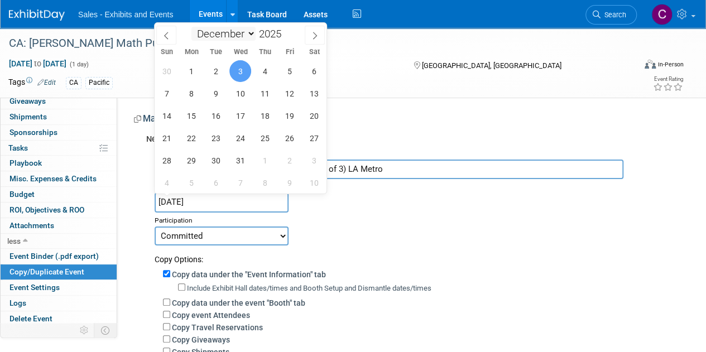
click at [254, 36] on select "January February March April May June July August September October November De…" at bounding box center [223, 34] width 64 height 14
select select "0"
click at [191, 27] on select "January February March April May June July August September October November De…" at bounding box center [223, 34] width 64 height 14
drag, startPoint x: 288, startPoint y: 29, endPoint x: 279, endPoint y: 50, distance: 23.0
click at [288, 29] on span at bounding box center [285, 30] width 8 height 7
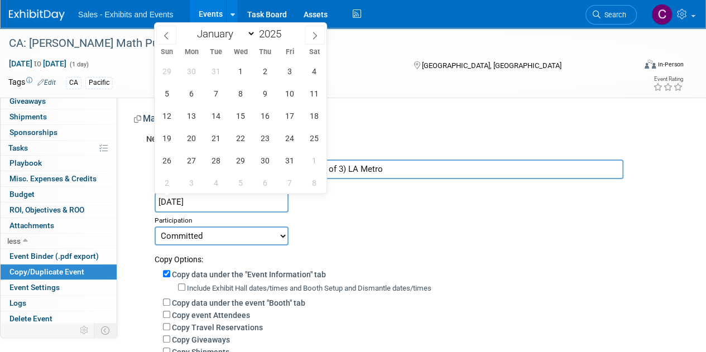
type input "2026"
click at [198, 163] on span "26" at bounding box center [191, 161] width 22 height 22
type input "[DATE]"
click at [191, 160] on span "26" at bounding box center [191, 161] width 22 height 22
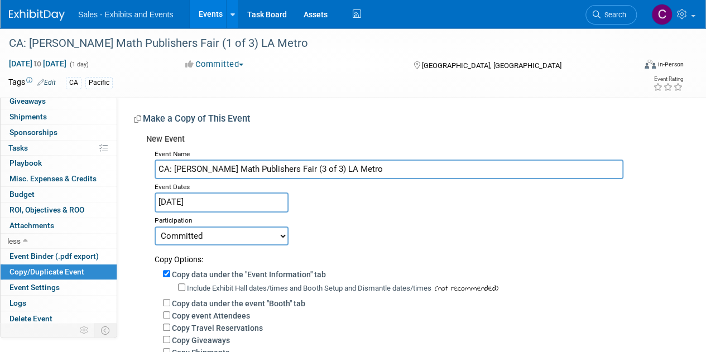
click at [312, 167] on input "CA: LACOE Math Publishers Fair (3 of 3) LA Metro" at bounding box center [389, 170] width 469 height 20
drag, startPoint x: 312, startPoint y: 167, endPoint x: 352, endPoint y: 166, distance: 39.6
click at [351, 166] on input "CA: LACOE Math Publishers Fair (3 of 3) LA Metro" at bounding box center [389, 170] width 469 height 20
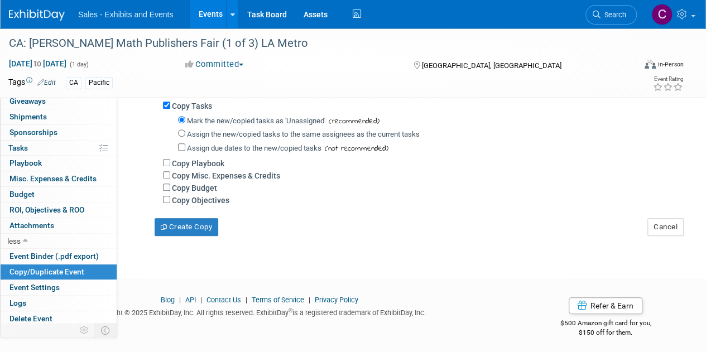
scroll to position [274, 0]
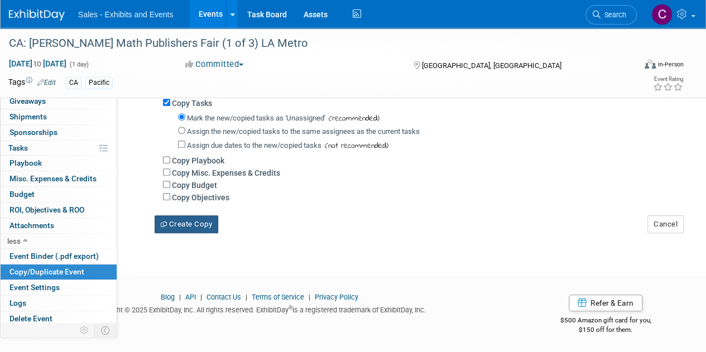
type input "CA: [PERSON_NAME] Math Publishers Fair (3 of 3) Antelope Vally"
click at [192, 222] on button "Create Copy" at bounding box center [187, 224] width 64 height 18
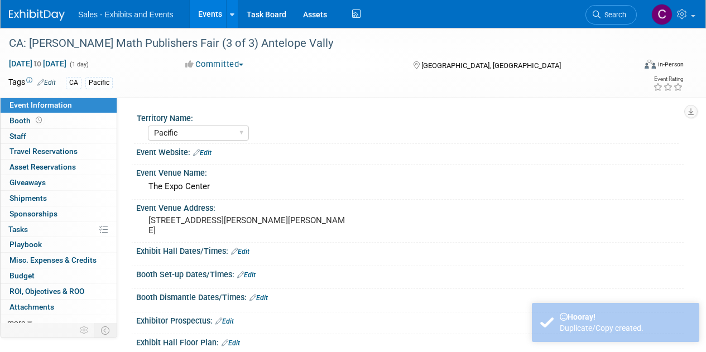
select select "Pacific"
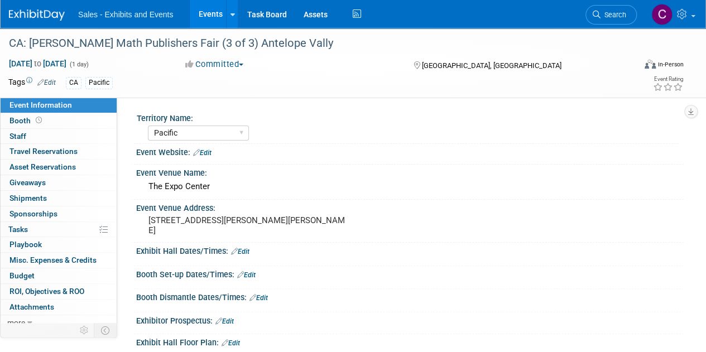
click at [243, 253] on link "Edit" at bounding box center [240, 252] width 18 height 8
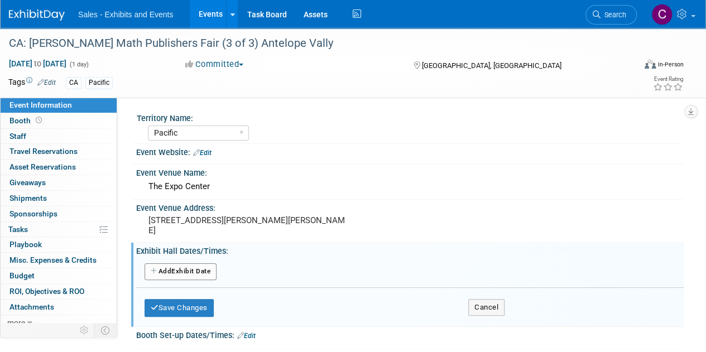
click at [211, 267] on button "Add Another Exhibit Date" at bounding box center [181, 271] width 72 height 17
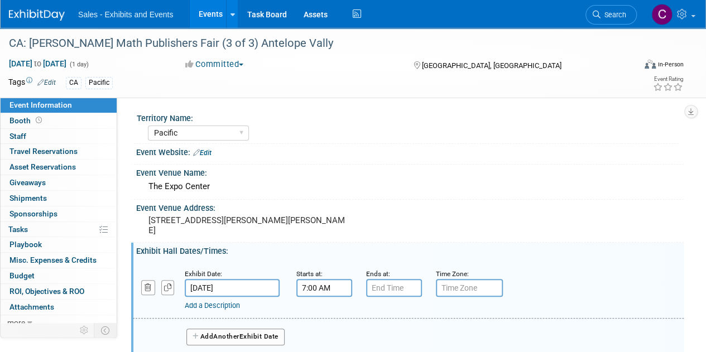
click at [314, 289] on input "7:00 AM" at bounding box center [324, 288] width 56 height 18
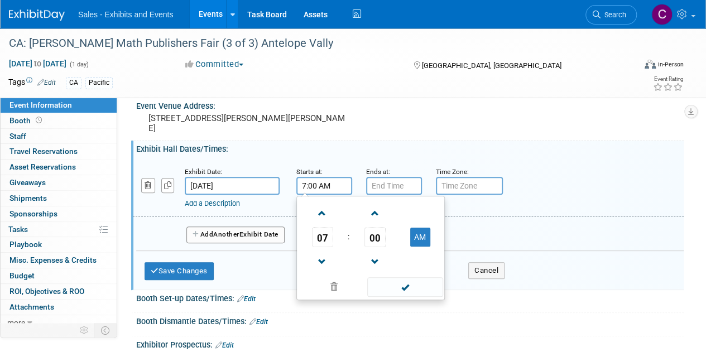
scroll to position [113, 0]
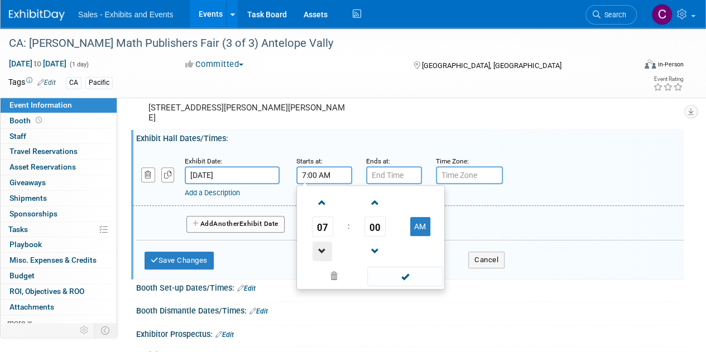
click at [321, 248] on span at bounding box center [322, 252] width 20 height 20
click at [376, 223] on span "00" at bounding box center [374, 226] width 21 height 20
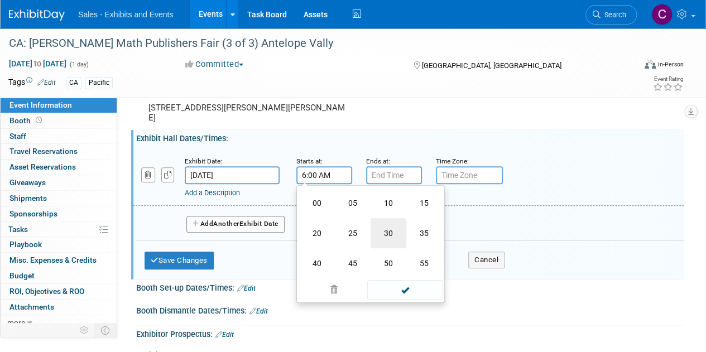
drag, startPoint x: 397, startPoint y: 234, endPoint x: 397, endPoint y: 185, distance: 49.7
click at [397, 235] on td "30" at bounding box center [388, 233] width 36 height 30
type input "6:30 AM"
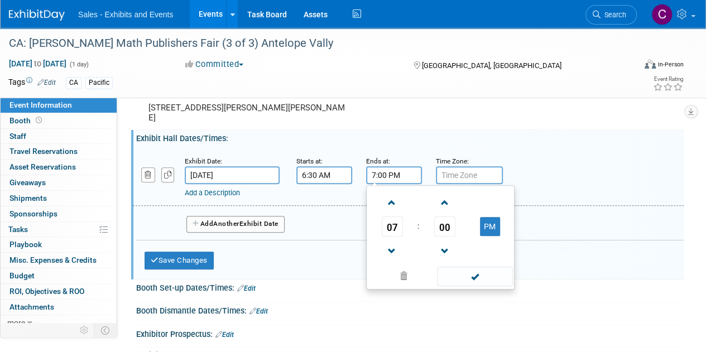
click at [396, 179] on input "7:00 PM" at bounding box center [394, 175] width 56 height 18
click at [391, 245] on span at bounding box center [392, 252] width 20 height 20
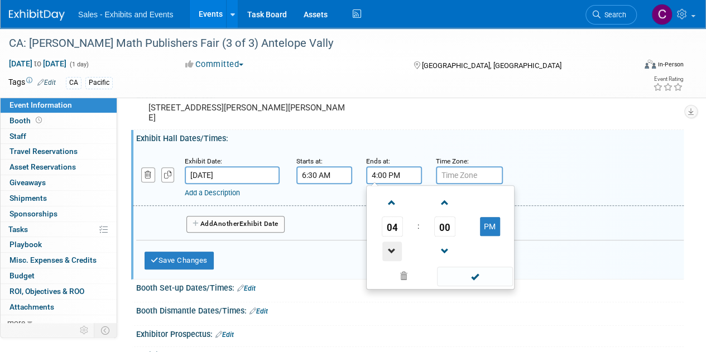
type input "3:00 PM"
click at [461, 273] on span at bounding box center [474, 277] width 75 height 20
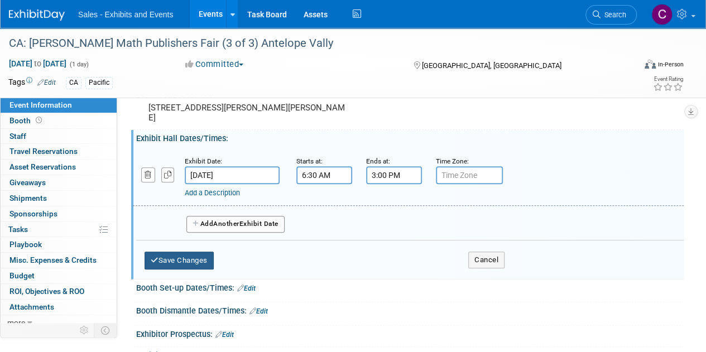
click at [176, 265] on button "Save Changes" at bounding box center [179, 261] width 69 height 18
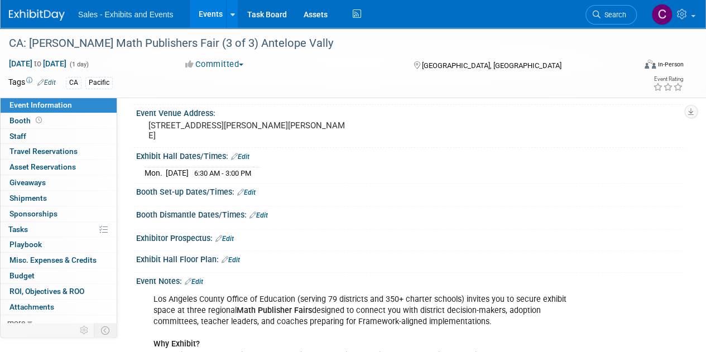
scroll to position [15, 0]
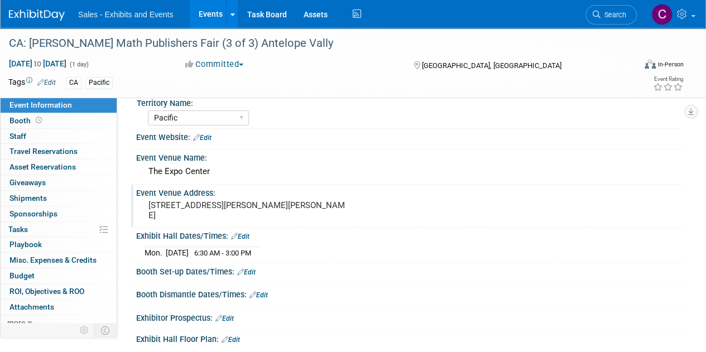
click at [200, 213] on div "[STREET_ADDRESS][PERSON_NAME][PERSON_NAME]" at bounding box center [250, 211] width 211 height 26
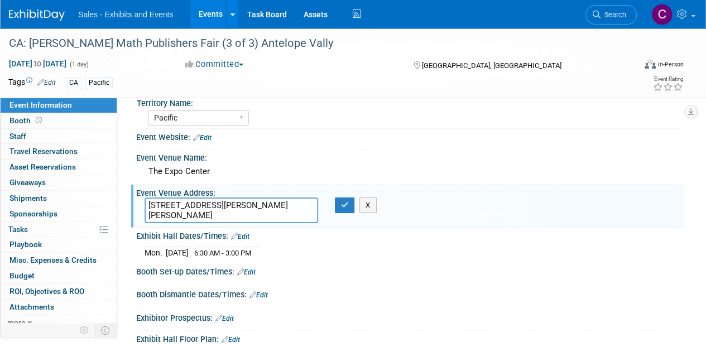
drag, startPoint x: 189, startPoint y: 215, endPoint x: 136, endPoint y: 200, distance: 54.4
click at [136, 200] on div "[STREET_ADDRESS][PERSON_NAME][PERSON_NAME]" at bounding box center [231, 211] width 190 height 26
click at [165, 205] on textarea "[GEOGRAPHIC_DATA], [STREET_ADDRESS]" at bounding box center [232, 211] width 174 height 26
drag, startPoint x: 165, startPoint y: 205, endPoint x: 280, endPoint y: 204, distance: 115.5
click at [280, 204] on textarea "[GEOGRAPHIC_DATA], [STREET_ADDRESS]" at bounding box center [232, 211] width 174 height 26
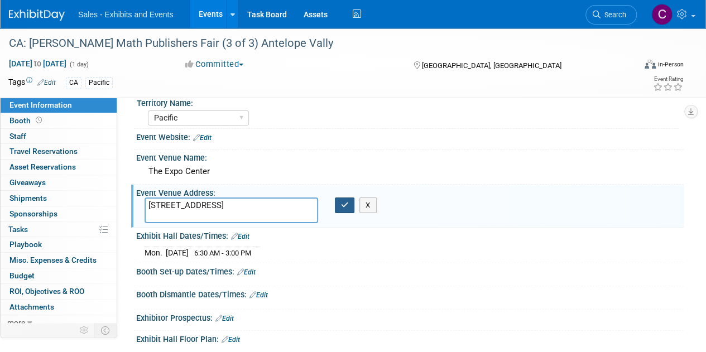
type textarea "18410 Sierra Hwy, Santa Clarita, CA 91351"
click at [346, 207] on icon "button" at bounding box center [345, 204] width 8 height 7
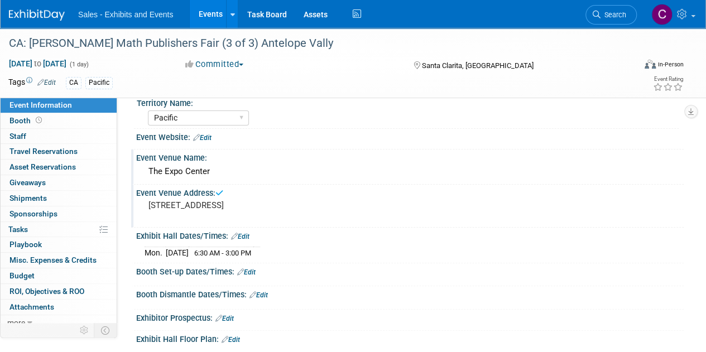
click at [170, 169] on div "The Expo Center" at bounding box center [410, 171] width 531 height 17
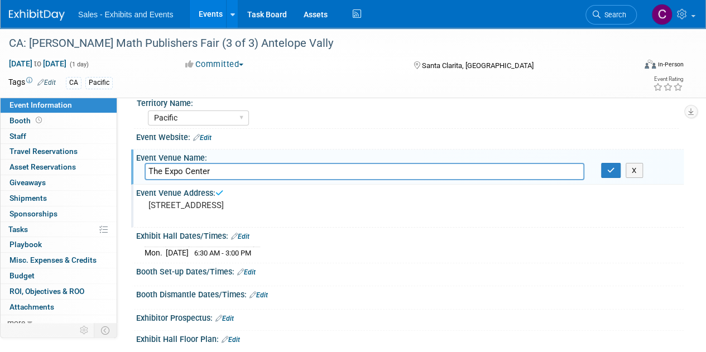
click at [155, 170] on input "The Expo Center" at bounding box center [365, 171] width 440 height 17
drag, startPoint x: 155, startPoint y: 170, endPoint x: 215, endPoint y: 168, distance: 59.7
click at [215, 168] on input "The Expo Center" at bounding box center [365, 171] width 440 height 17
type input "Canyon Country Community Center"
click at [614, 168] on icon "button" at bounding box center [611, 170] width 8 height 7
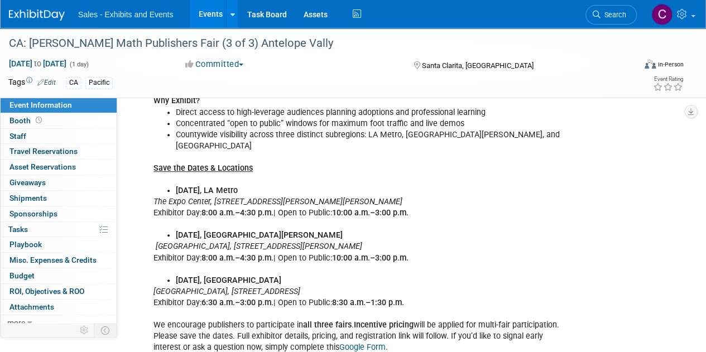
scroll to position [88, 0]
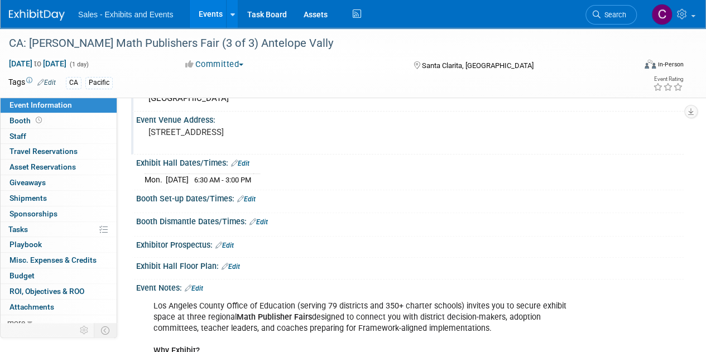
click at [247, 162] on link "Edit" at bounding box center [240, 164] width 18 height 8
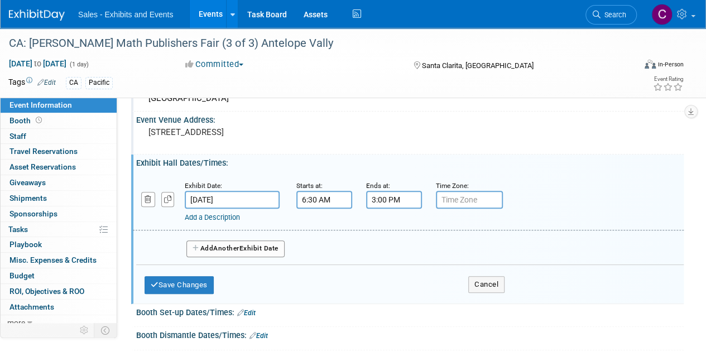
click at [206, 217] on link "Add a Description" at bounding box center [212, 217] width 55 height 8
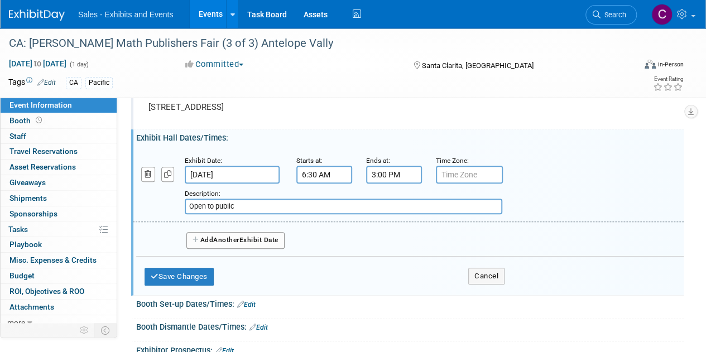
scroll to position [95, 0]
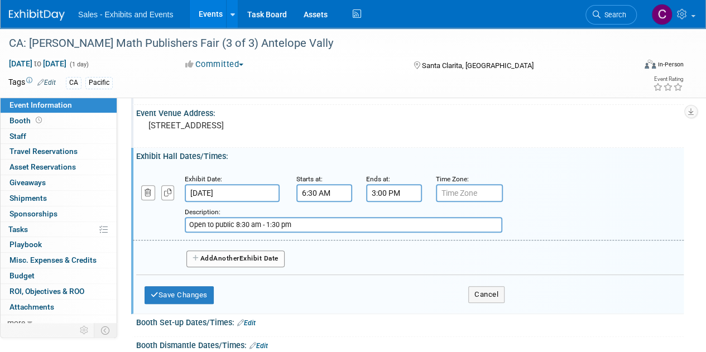
drag, startPoint x: 297, startPoint y: 227, endPoint x: 170, endPoint y: 229, distance: 127.8
click at [171, 229] on div "Add a Description Description: Open to public 8:30 am - 1:30 pm" at bounding box center [360, 217] width 473 height 31
type input "Open to public 8:30 am - 1:30 pm"
click at [164, 294] on button "Save Changes" at bounding box center [179, 295] width 69 height 18
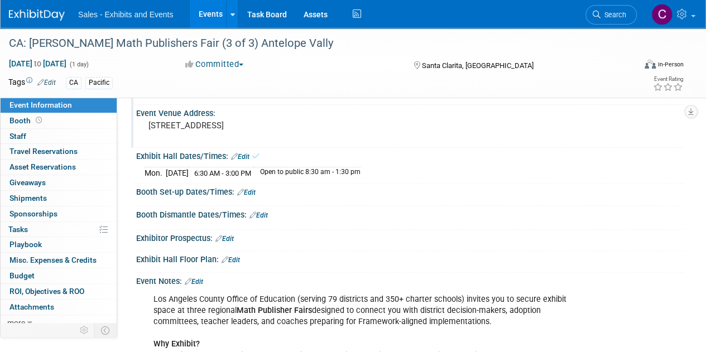
click at [207, 13] on link "Events" at bounding box center [210, 14] width 41 height 28
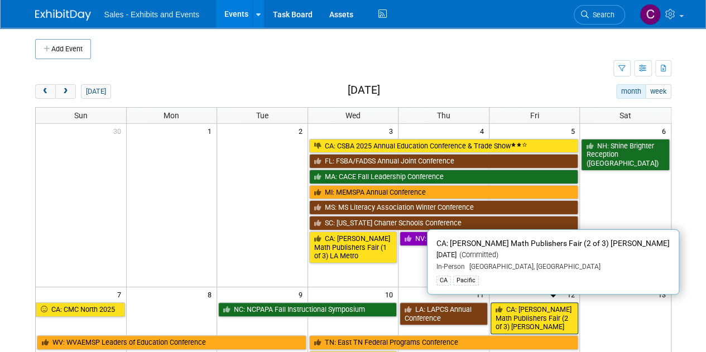
click at [508, 311] on link "CA: [PERSON_NAME] Math Publishers Fair (2 of 3) [PERSON_NAME]" at bounding box center [534, 318] width 88 height 32
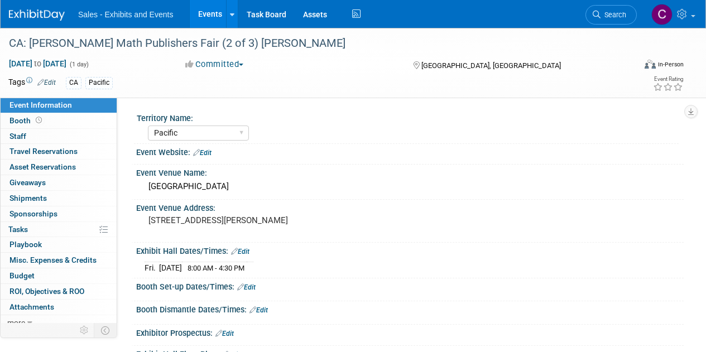
select select "Pacific"
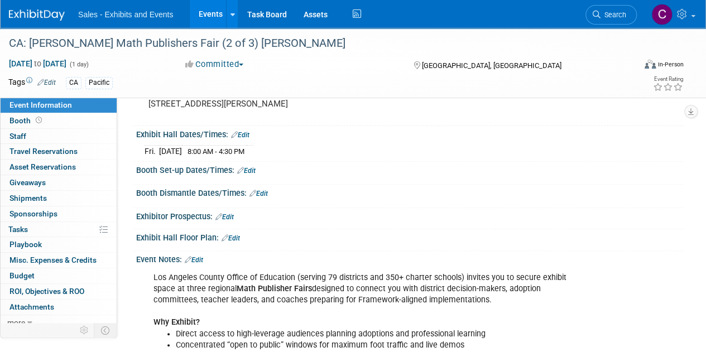
scroll to position [69, 0]
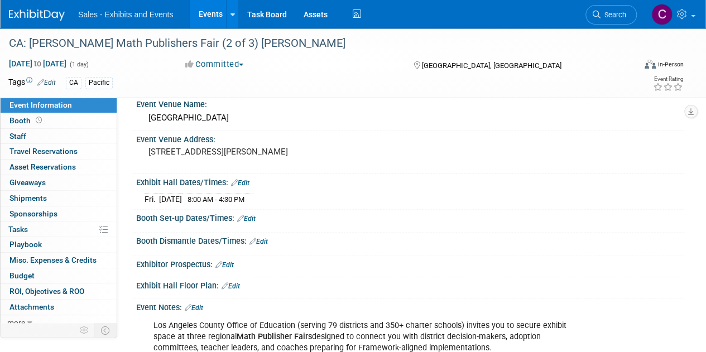
click at [248, 179] on link "Edit" at bounding box center [240, 183] width 18 height 8
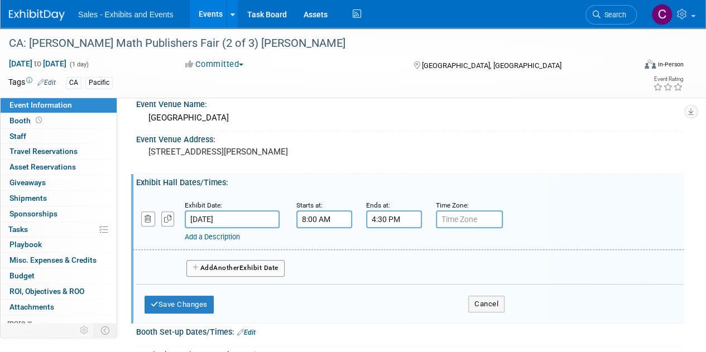
click at [211, 237] on link "Add a Description" at bounding box center [212, 237] width 55 height 8
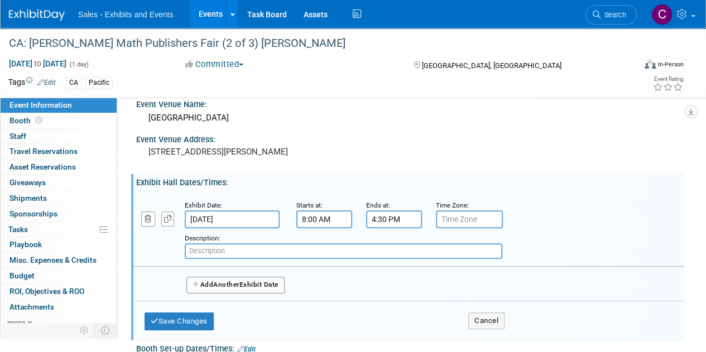
paste input "Open to public 8:30 am - 1:30 pm"
drag, startPoint x: 237, startPoint y: 247, endPoint x: 244, endPoint y: 247, distance: 7.3
click at [244, 247] on input "Open to public 8:30 am - 1:30 pm" at bounding box center [343, 251] width 317 height 16
click at [272, 249] on input "Open to public 10:00 am - 1:30 pm" at bounding box center [343, 251] width 317 height 16
type input "Open to public 10:00 am - 3:00 pm"
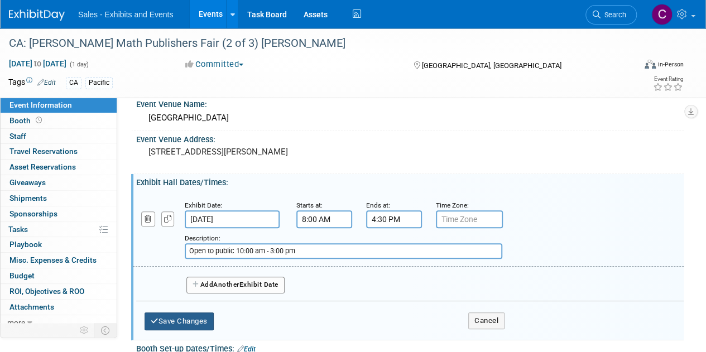
click at [176, 312] on button "Save Changes" at bounding box center [179, 321] width 69 height 18
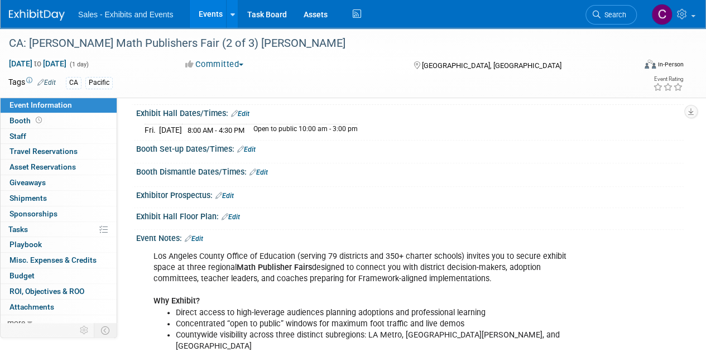
scroll to position [99, 0]
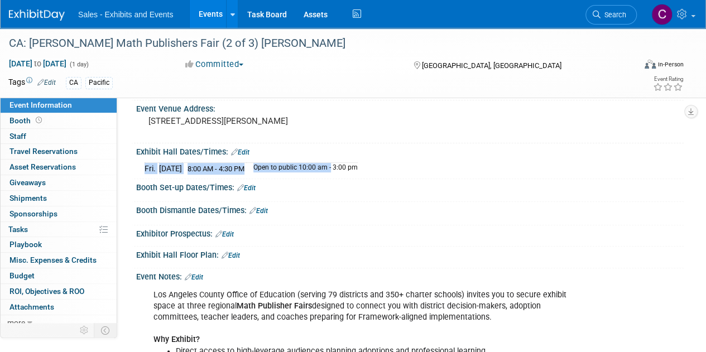
drag, startPoint x: 278, startPoint y: 166, endPoint x: 397, endPoint y: 170, distance: 118.9
click at [397, 170] on div "Fri. Dec 12, 2025 8:00 AM - 4:30 PM Open to public 10:00 am - 3:00 pm" at bounding box center [410, 167] width 531 height 15
copy table "Fri. Dec 12, 2025 8:00 AM - 4:30 PM"
click at [204, 19] on link "Events" at bounding box center [210, 14] width 41 height 28
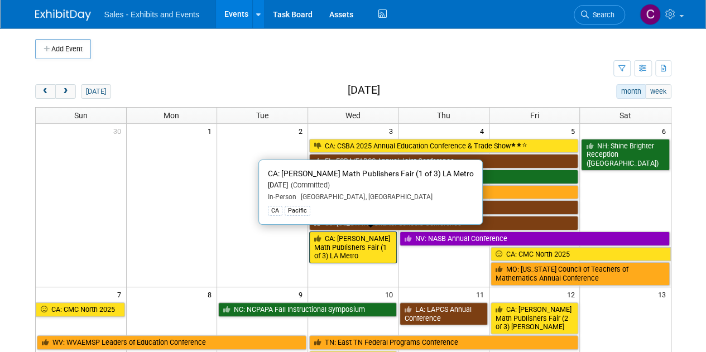
click at [335, 246] on link "CA: [PERSON_NAME] Math Publishers Fair (1 of 3) LA Metro" at bounding box center [353, 248] width 88 height 32
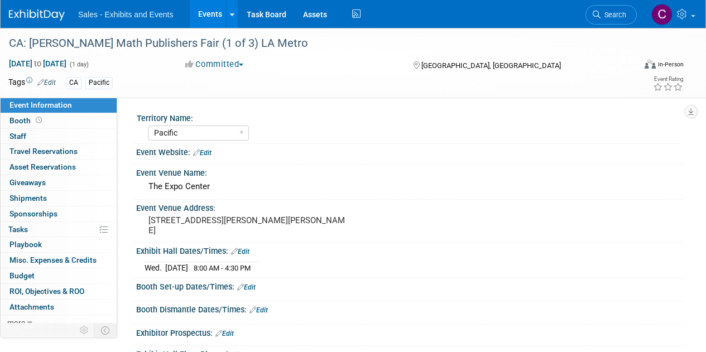
select select "Pacific"
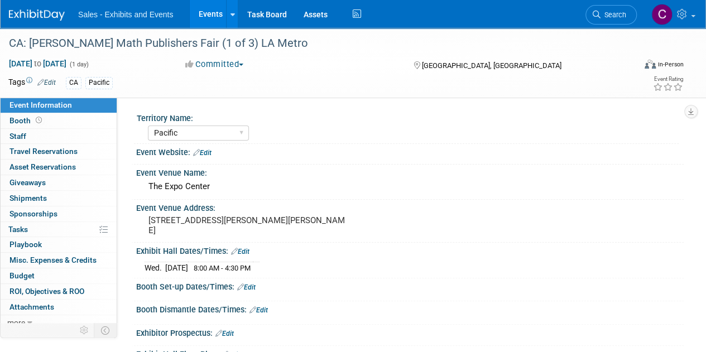
click at [249, 253] on link "Edit" at bounding box center [240, 252] width 18 height 8
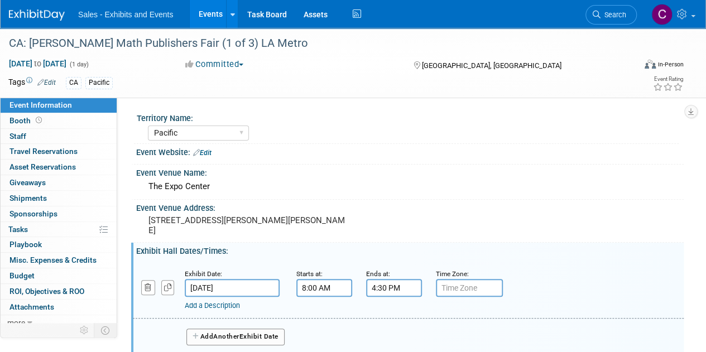
click at [225, 305] on link "Add a Description" at bounding box center [212, 305] width 55 height 8
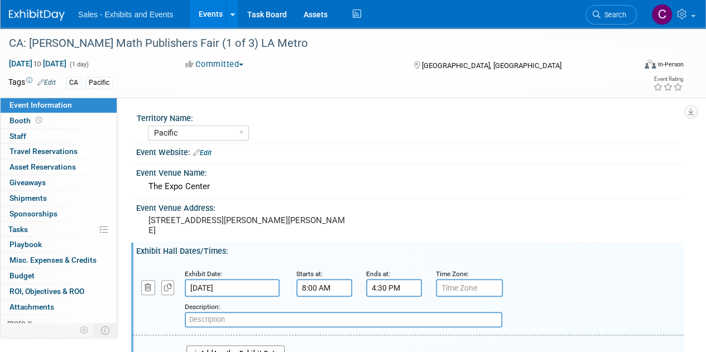
paste input "Open to public 10:00 am - 3:00 pm"
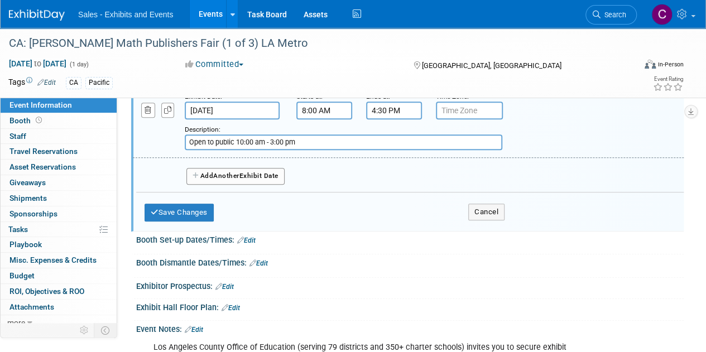
scroll to position [182, 0]
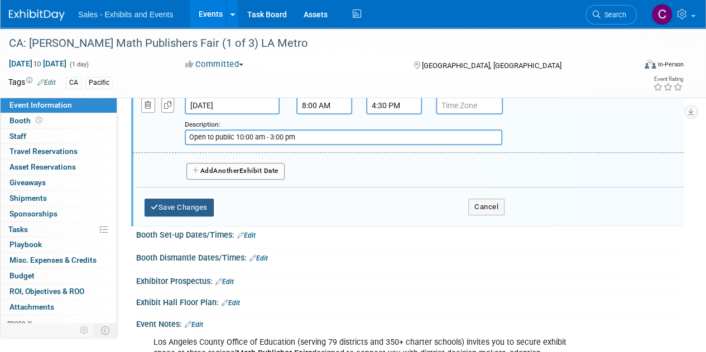
type input "Open to public 10:00 am - 3:00 pm"
click at [192, 199] on button "Save Changes" at bounding box center [179, 208] width 69 height 18
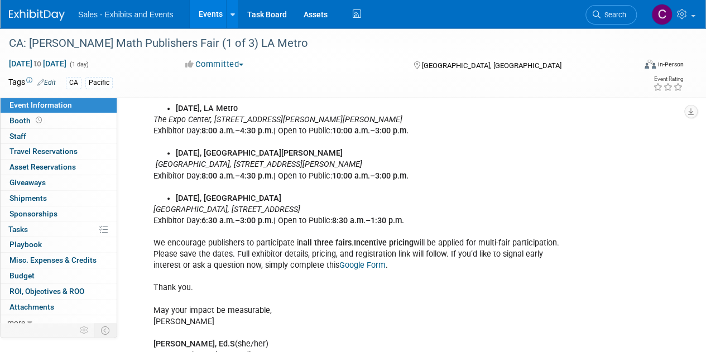
scroll to position [421, 0]
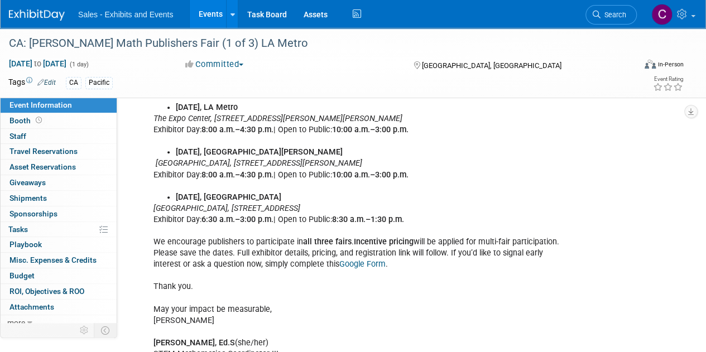
click at [201, 15] on link "Events" at bounding box center [210, 14] width 41 height 28
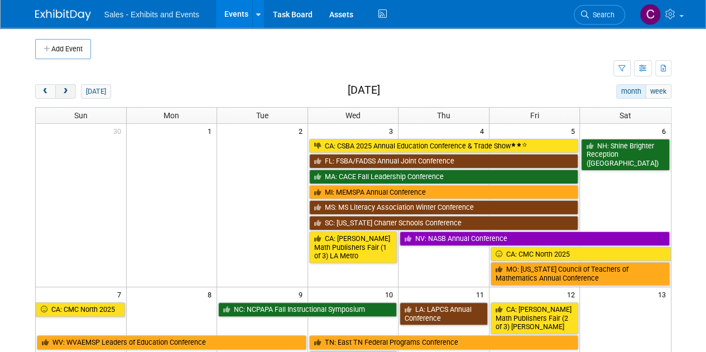
click at [63, 93] on span "next" at bounding box center [65, 91] width 8 height 7
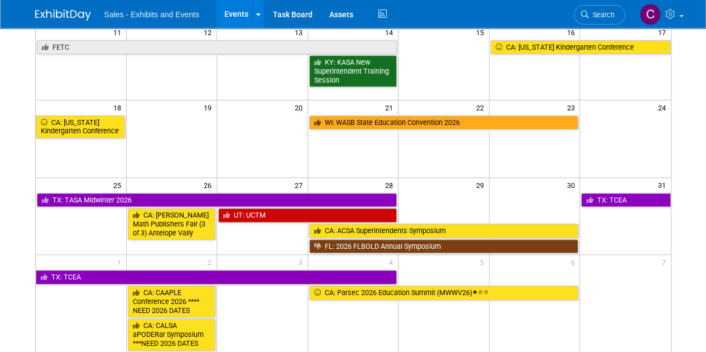
scroll to position [252, 0]
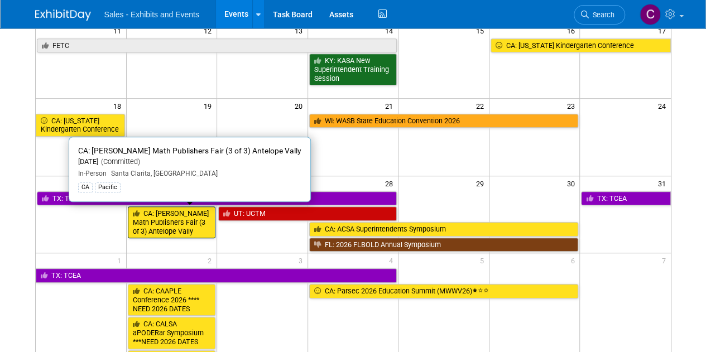
click at [155, 220] on link "CA: [PERSON_NAME] Math Publishers Fair (3 of 3) Antelope Vally" at bounding box center [172, 222] width 88 height 32
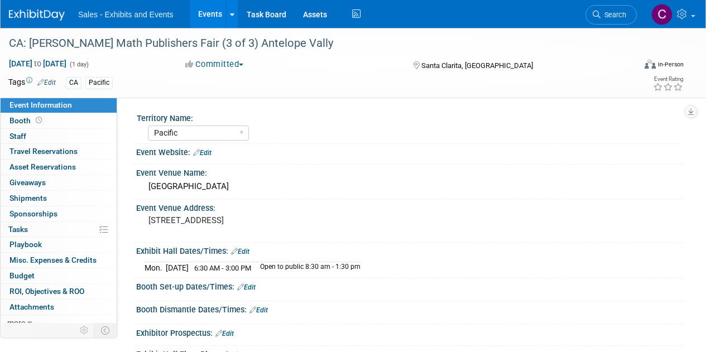
select select "Pacific"
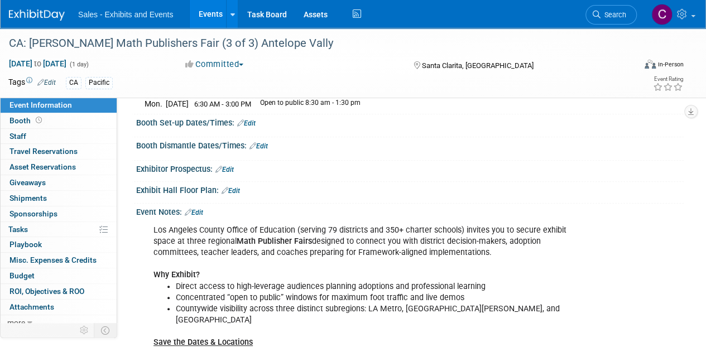
scroll to position [206, 0]
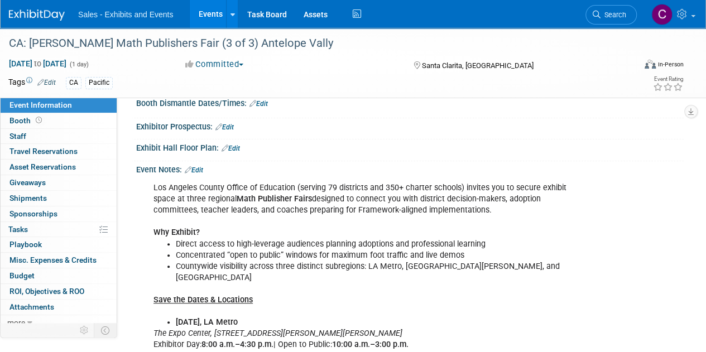
click at [197, 166] on link "Edit" at bounding box center [194, 170] width 18 height 8
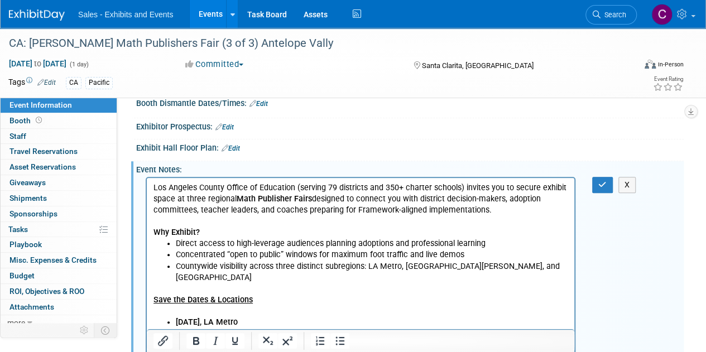
scroll to position [0, 0]
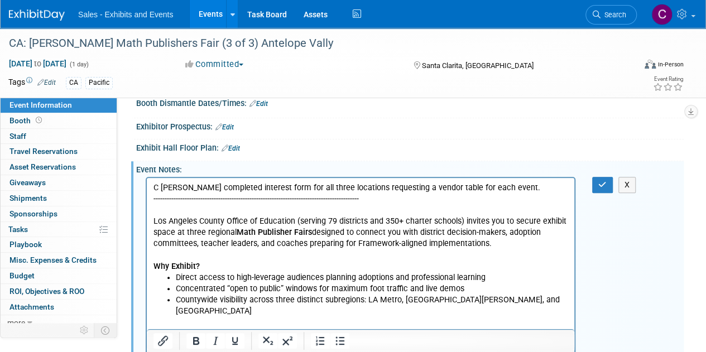
click at [155, 187] on p "C Lurz completed interest form for all three locations requesting a vendor tabl…" at bounding box center [360, 187] width 415 height 11
click at [156, 187] on p "08/25/25 C Lurz completed interest form for all three locations requesting a ve…" at bounding box center [360, 187] width 415 height 11
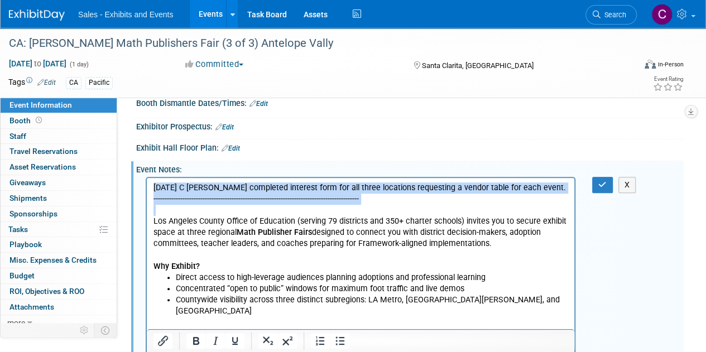
drag, startPoint x: 156, startPoint y: 187, endPoint x: 373, endPoint y: 198, distance: 217.9
click at [195, 340] on icon "Bold" at bounding box center [195, 340] width 13 height 13
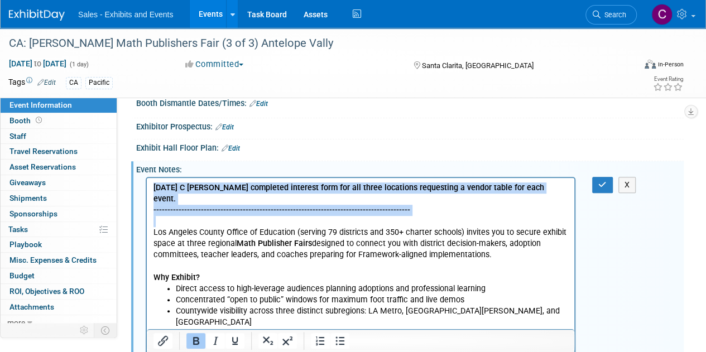
drag, startPoint x: 254, startPoint y: 189, endPoint x: 425, endPoint y: 320, distance: 214.5
click at [254, 189] on b "08/25/25 C Lurz completed interest form for all three locations requesting a ve…" at bounding box center [348, 193] width 391 height 21
drag, startPoint x: 153, startPoint y: 187, endPoint x: 418, endPoint y: 195, distance: 265.1
copy body "08/25/25 C Lurz completed the interest form for all three locations requesting …"
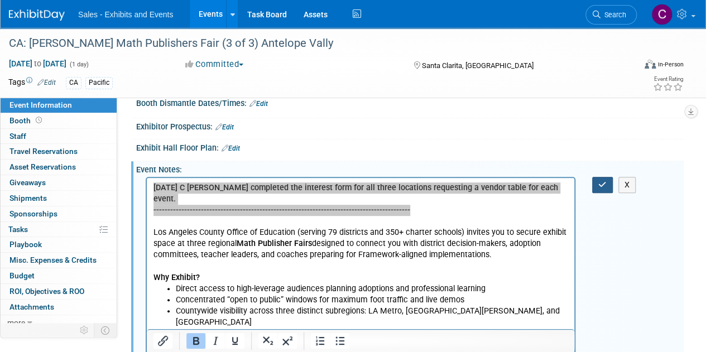
click at [600, 184] on icon "button" at bounding box center [602, 185] width 8 height 8
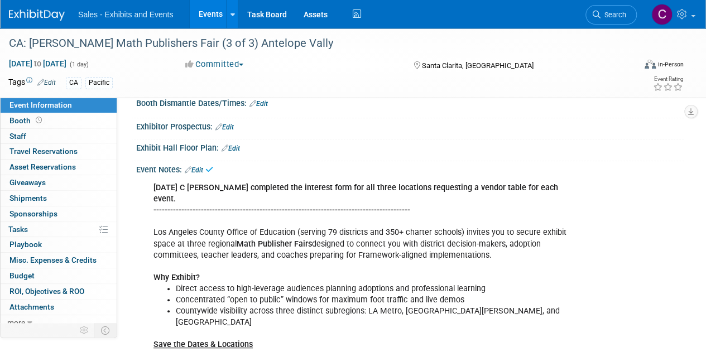
click at [206, 16] on link "Events" at bounding box center [210, 14] width 41 height 28
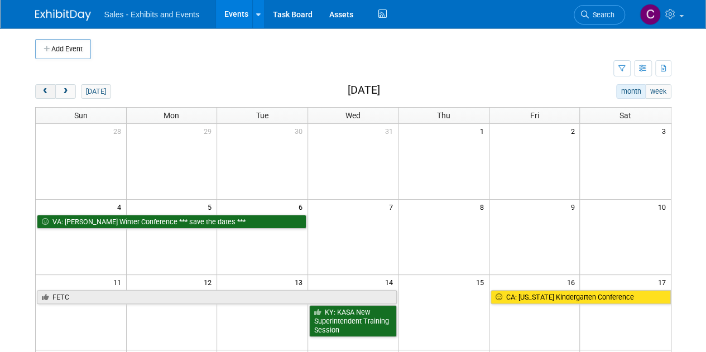
click at [45, 97] on button "prev" at bounding box center [45, 91] width 21 height 15
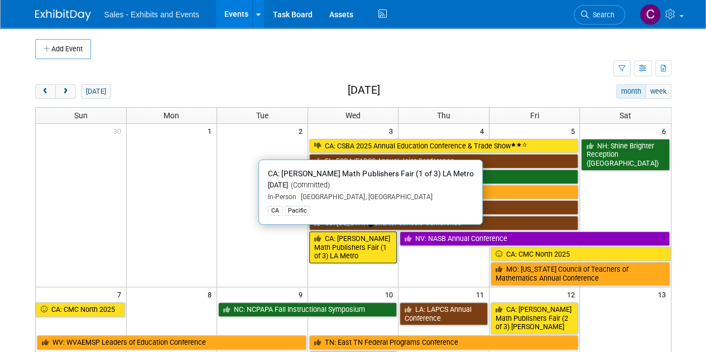
click at [345, 236] on link "CA: [PERSON_NAME] Math Publishers Fair (1 of 3) LA Metro" at bounding box center [353, 248] width 88 height 32
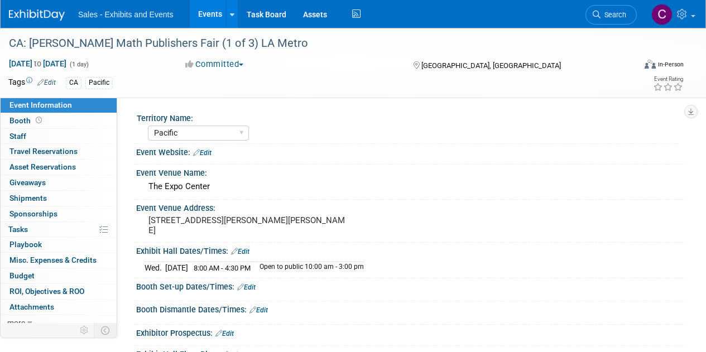
select select "Pacific"
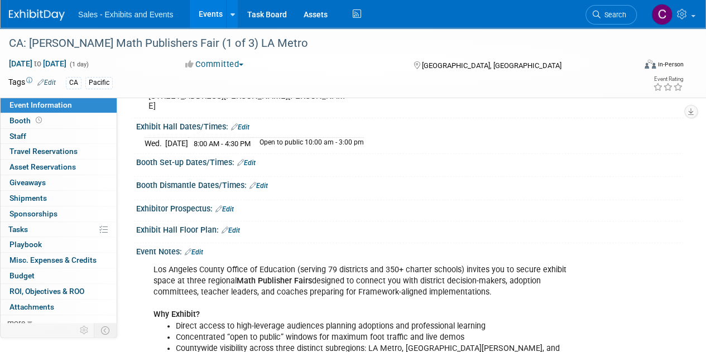
scroll to position [231, 0]
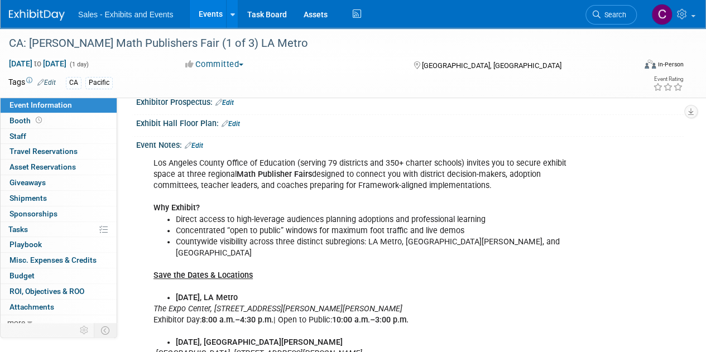
click at [203, 146] on link "Edit" at bounding box center [194, 146] width 18 height 8
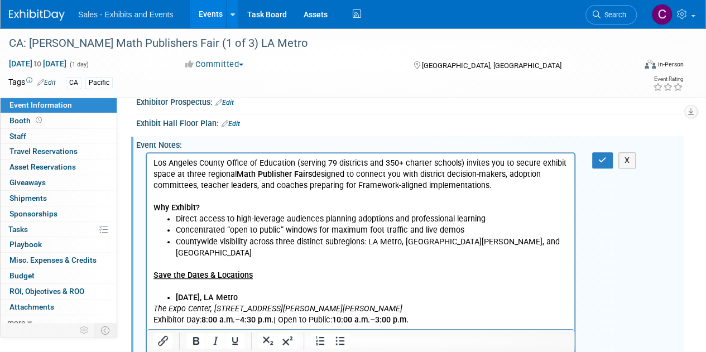
scroll to position [0, 0]
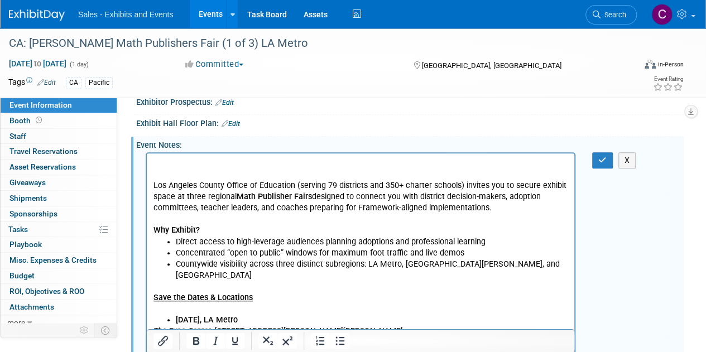
drag, startPoint x: 171, startPoint y: 172, endPoint x: 162, endPoint y: 162, distance: 14.2
click at [162, 162] on p "Rich Text Area. Press ALT-0 for help." at bounding box center [360, 163] width 415 height 11
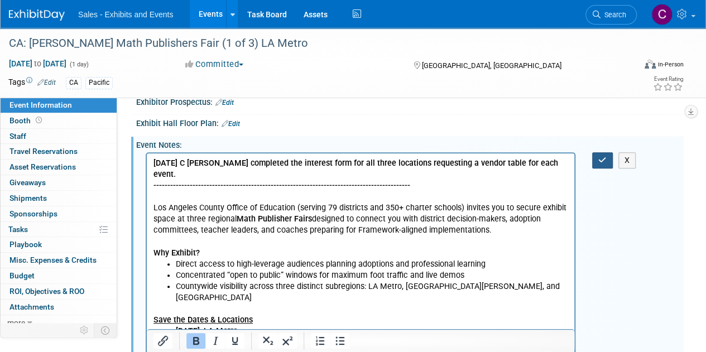
click at [594, 157] on button "button" at bounding box center [602, 160] width 21 height 16
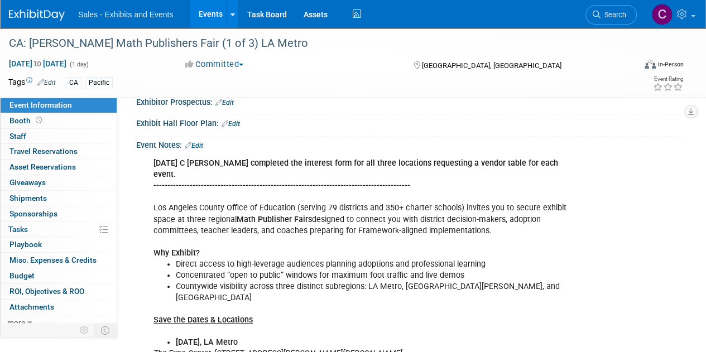
click at [206, 14] on link "Events" at bounding box center [210, 14] width 41 height 28
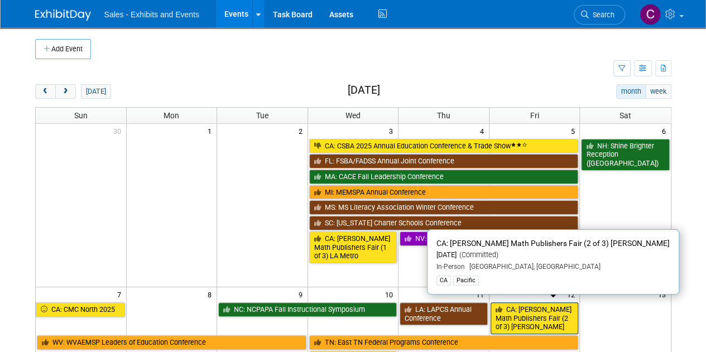
click at [520, 307] on link "CA: [PERSON_NAME] Math Publishers Fair (2 of 3) [PERSON_NAME]" at bounding box center [534, 318] width 88 height 32
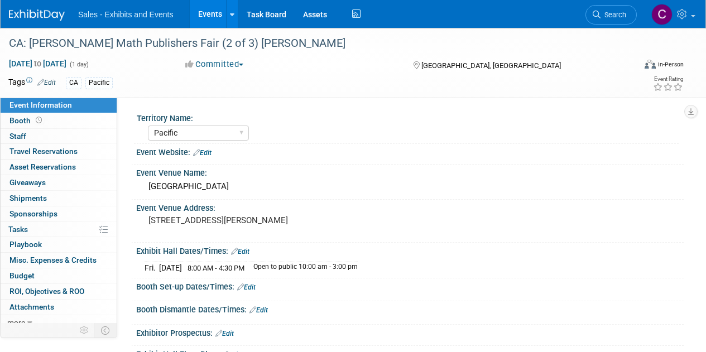
select select "Pacific"
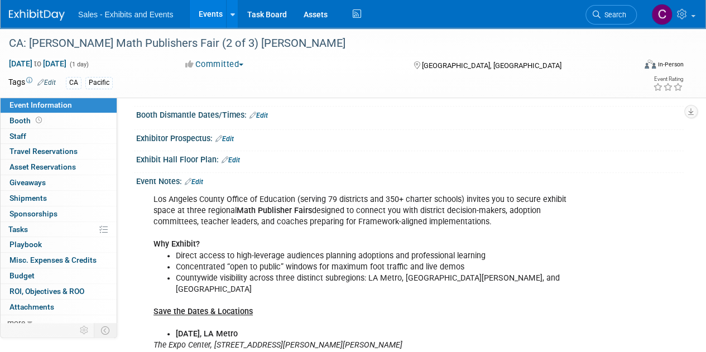
scroll to position [210, 0]
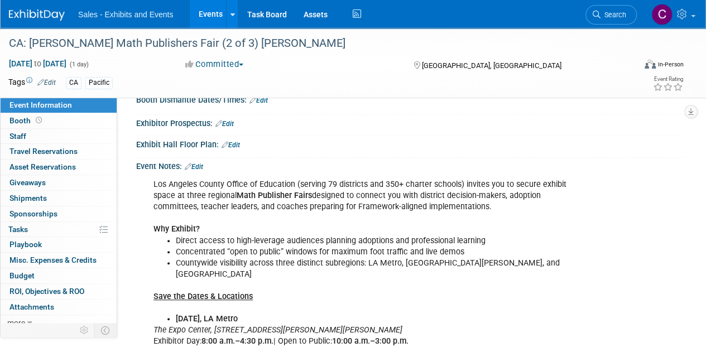
click at [200, 163] on link "Edit" at bounding box center [194, 167] width 18 height 8
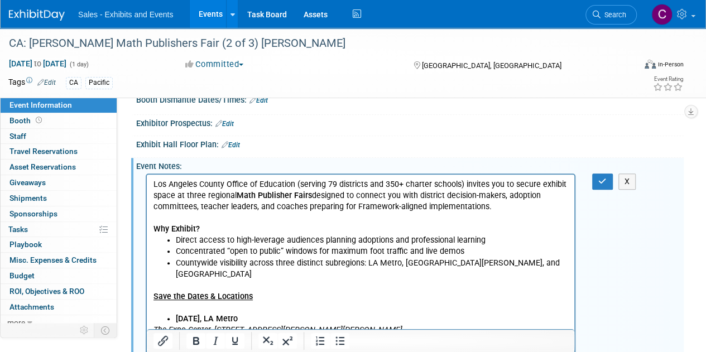
scroll to position [0, 0]
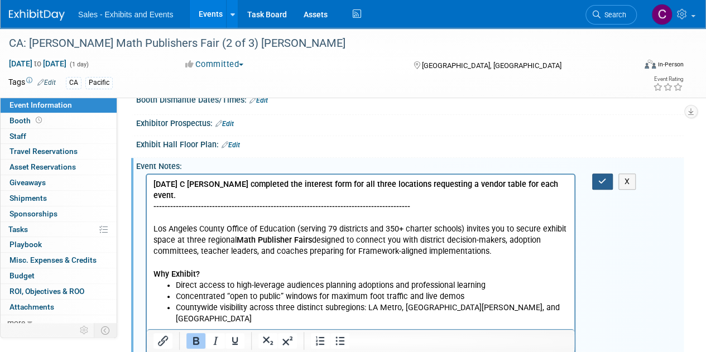
click at [596, 175] on button "button" at bounding box center [602, 182] width 21 height 16
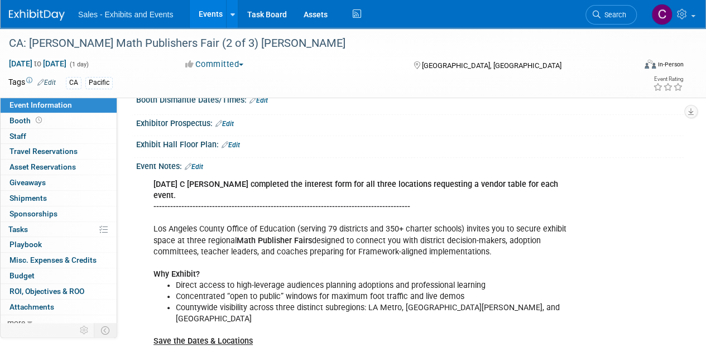
click at [200, 8] on link "Events" at bounding box center [210, 14] width 41 height 28
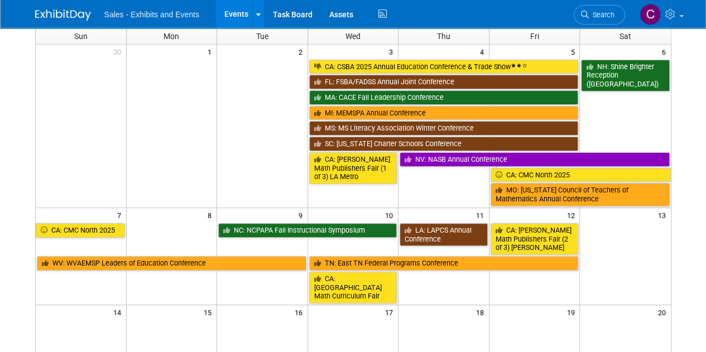
scroll to position [112, 0]
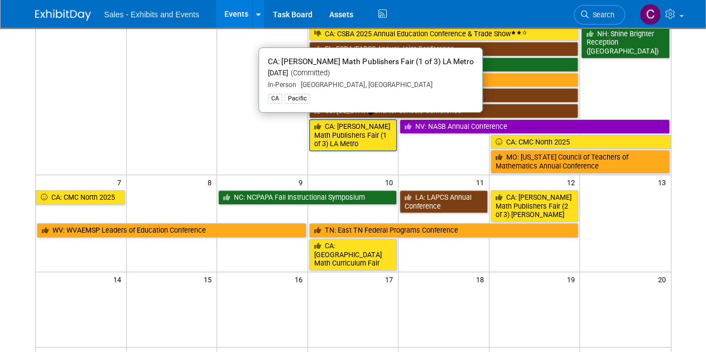
click at [366, 122] on link "CA: [PERSON_NAME] Math Publishers Fair (1 of 3) LA Metro" at bounding box center [353, 135] width 88 height 32
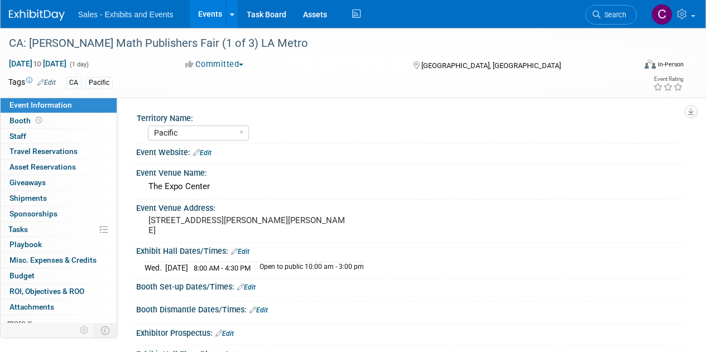
select select "Pacific"
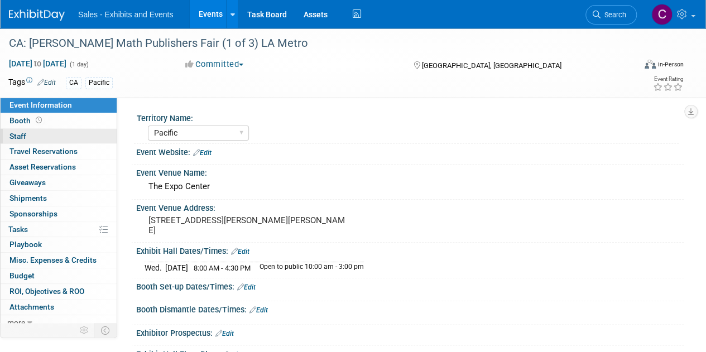
click at [18, 132] on span "Staff 0" at bounding box center [17, 136] width 17 height 9
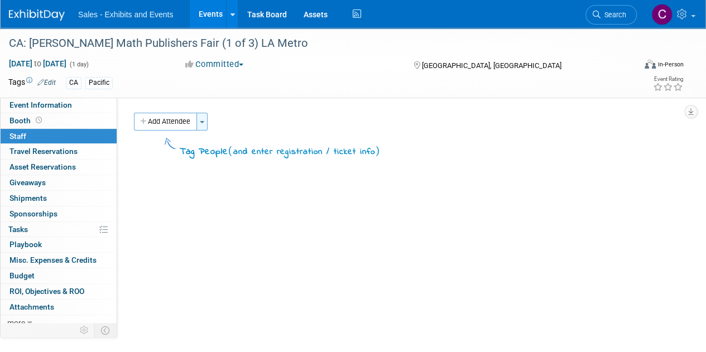
click at [206, 120] on button "Toggle Dropdown" at bounding box center [201, 122] width 11 height 18
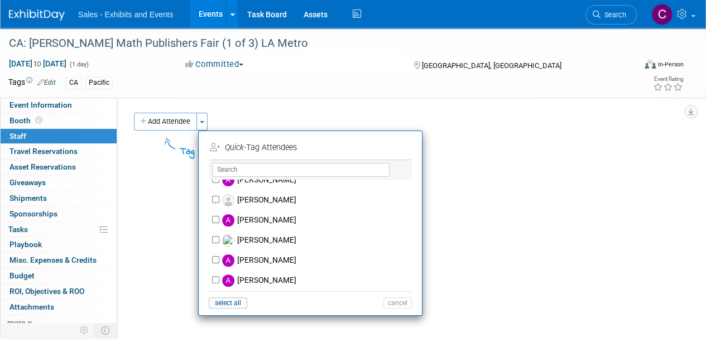
scroll to position [268, 0]
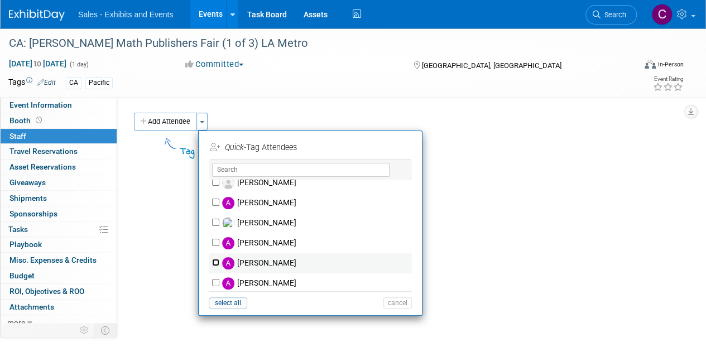
click at [215, 263] on input "[PERSON_NAME]" at bounding box center [215, 262] width 7 height 7
checkbox input "true"
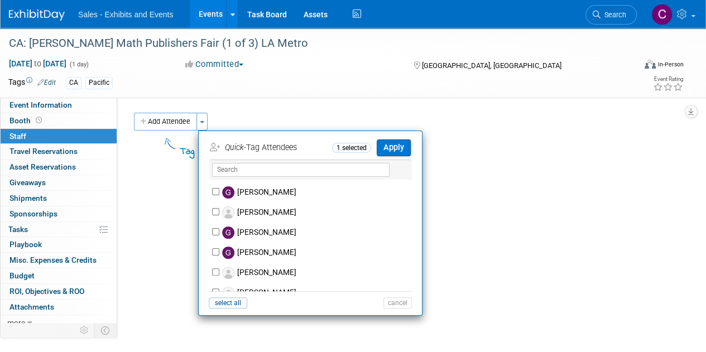
scroll to position [1629, 0]
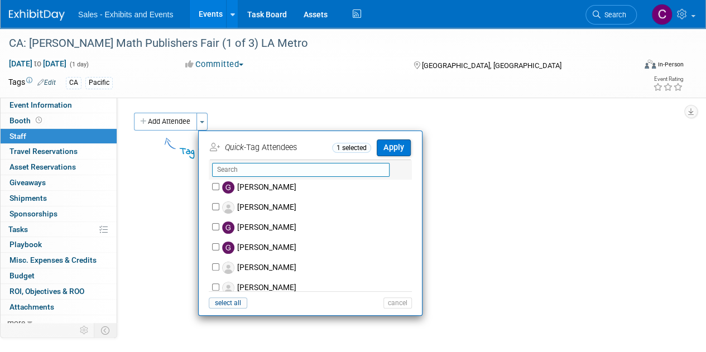
click at [278, 166] on input "text" at bounding box center [300, 170] width 177 height 14
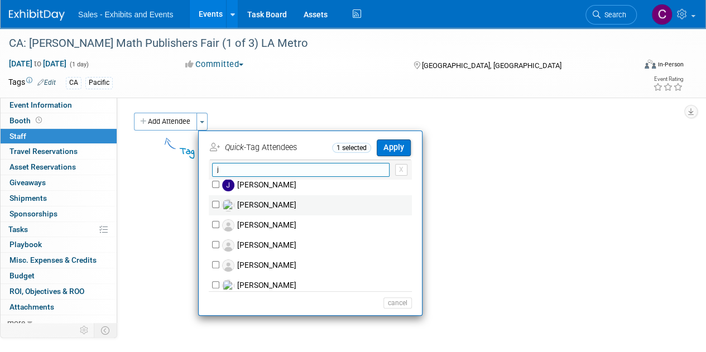
scroll to position [728, 0]
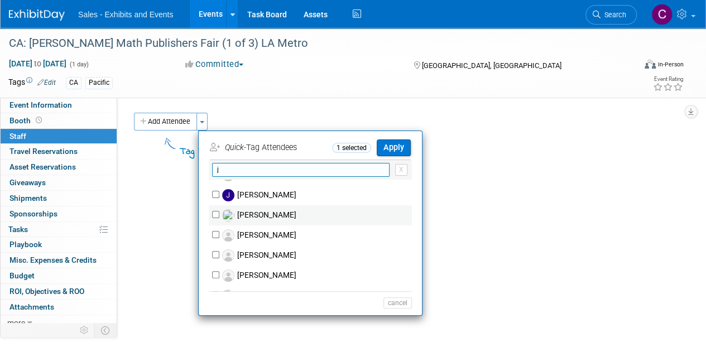
type input "j"
click at [216, 211] on input "[PERSON_NAME]" at bounding box center [215, 214] width 7 height 7
checkbox input "true"
drag, startPoint x: 230, startPoint y: 170, endPoint x: 205, endPoint y: 170, distance: 25.1
click at [206, 170] on li "j X No matching person found... (me) select all cancel" at bounding box center [310, 236] width 223 height 152
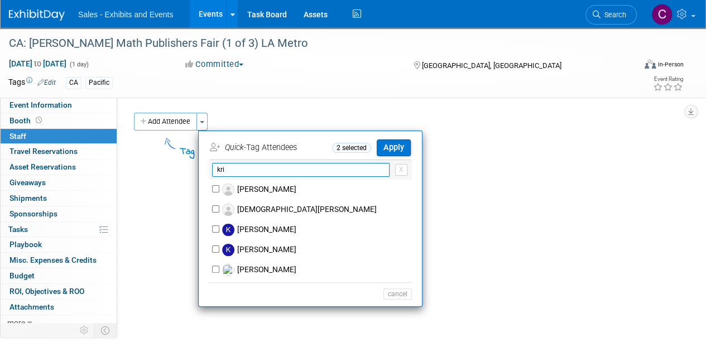
scroll to position [0, 0]
type input "kri"
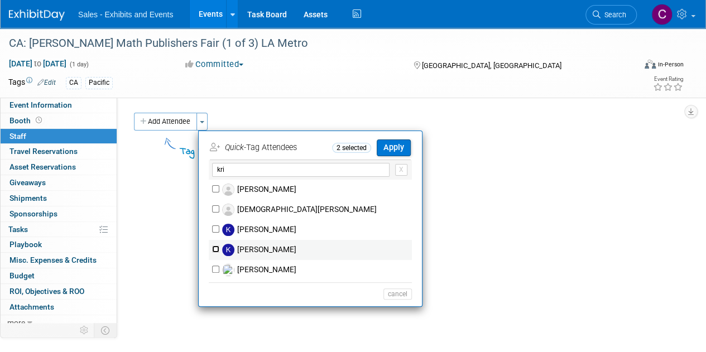
click at [218, 247] on input "[PERSON_NAME]" at bounding box center [215, 248] width 7 height 7
checkbox input "true"
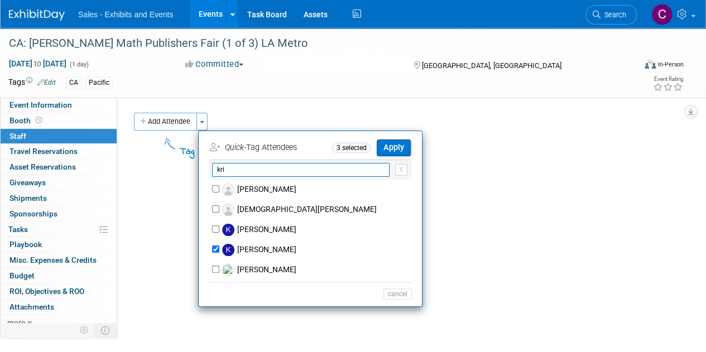
drag, startPoint x: 243, startPoint y: 168, endPoint x: 192, endPoint y: 162, distance: 51.7
click at [212, 166] on input "kri" at bounding box center [300, 170] width 177 height 14
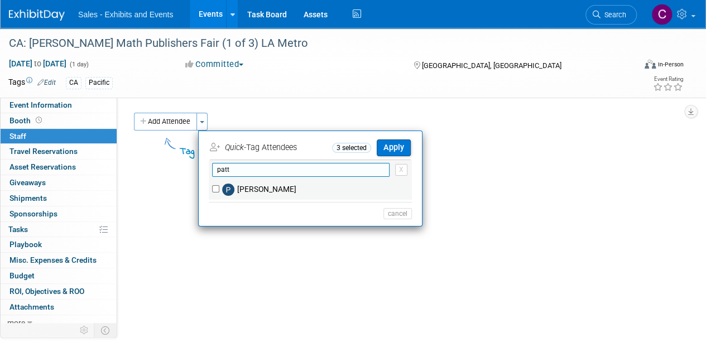
type input "patt"
click at [215, 186] on input "[PERSON_NAME]" at bounding box center [215, 188] width 7 height 7
checkbox input "true"
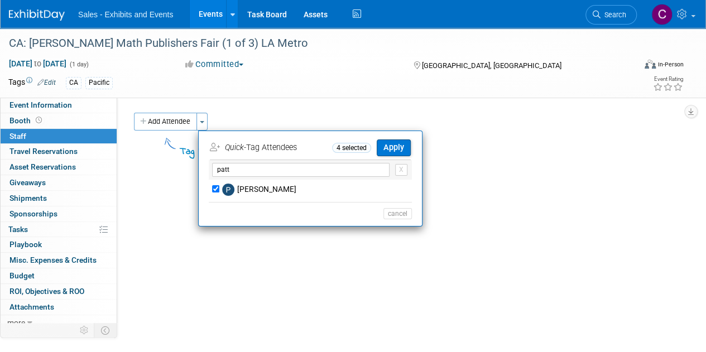
click at [404, 144] on button "Apply" at bounding box center [394, 147] width 34 height 16
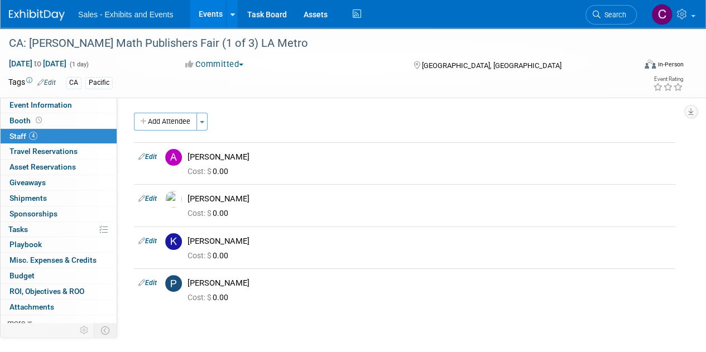
click at [210, 7] on link "Events" at bounding box center [210, 14] width 41 height 28
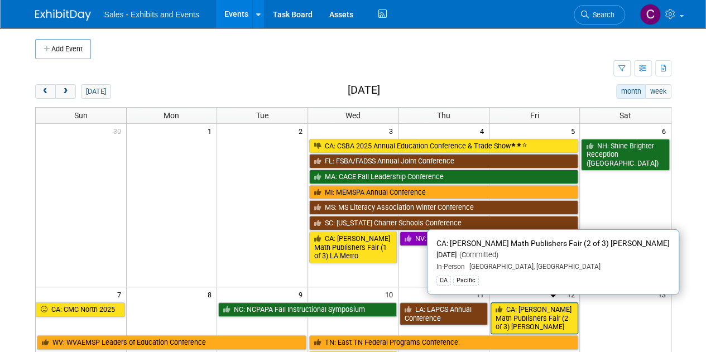
click at [545, 305] on link "CA: [PERSON_NAME] Math Publishers Fair (2 of 3) [PERSON_NAME]" at bounding box center [534, 318] width 88 height 32
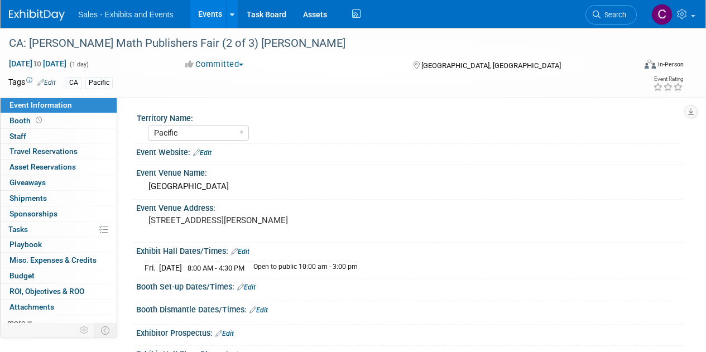
select select "Pacific"
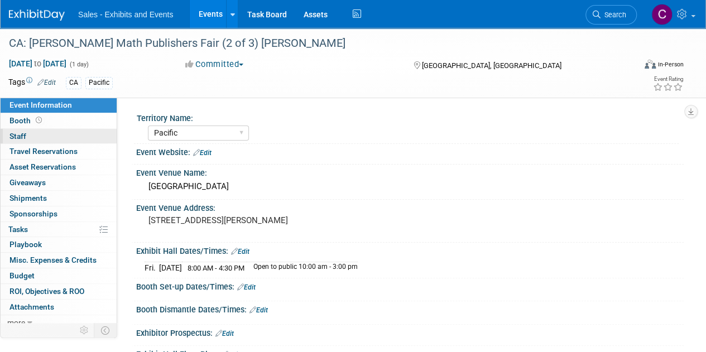
click at [20, 129] on link "0 Staff 0" at bounding box center [59, 136] width 116 height 15
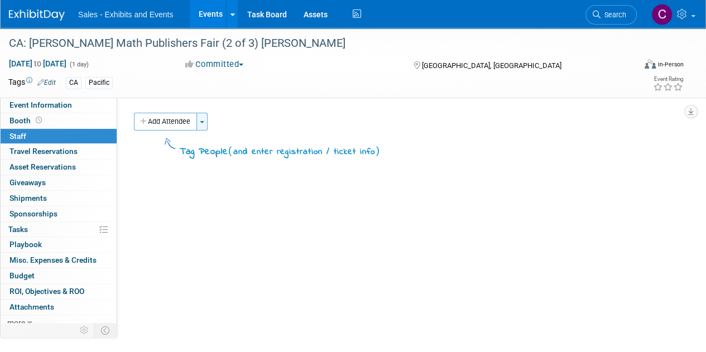
click at [205, 119] on button "Toggle Dropdown" at bounding box center [201, 122] width 11 height 18
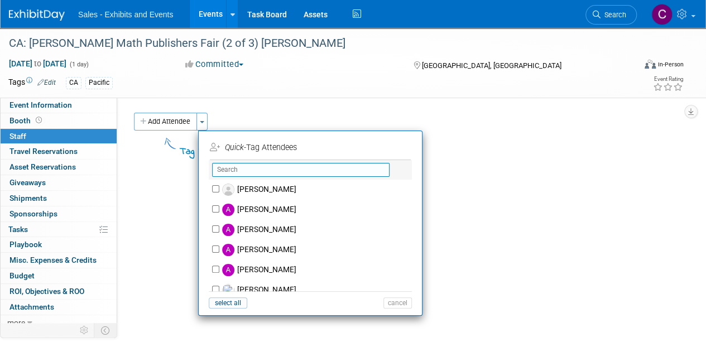
click at [237, 163] on input "text" at bounding box center [300, 170] width 177 height 14
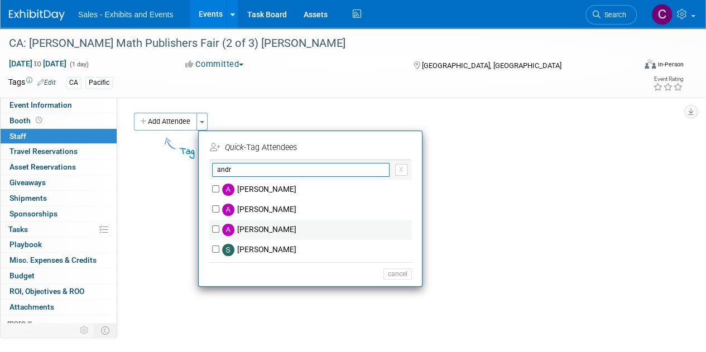
type input "andr"
click at [218, 229] on input "Andres Gorbea" at bounding box center [215, 228] width 7 height 7
checkbox input "true"
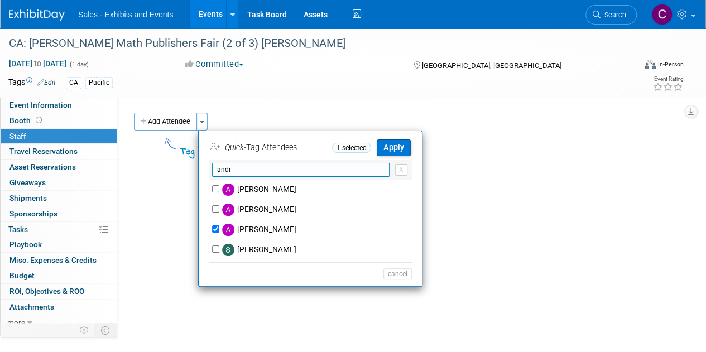
drag, startPoint x: 247, startPoint y: 170, endPoint x: 0, endPoint y: 91, distance: 258.9
click at [175, 154] on div "Add Attendee Toggle Dropdown Quick -Tag Attendees 1 selected Apply andr X (me) (" at bounding box center [405, 136] width 558 height 46
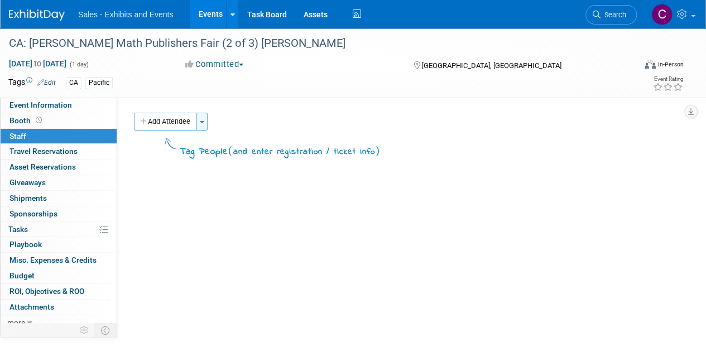
click at [202, 124] on button "Toggle Dropdown" at bounding box center [201, 122] width 11 height 18
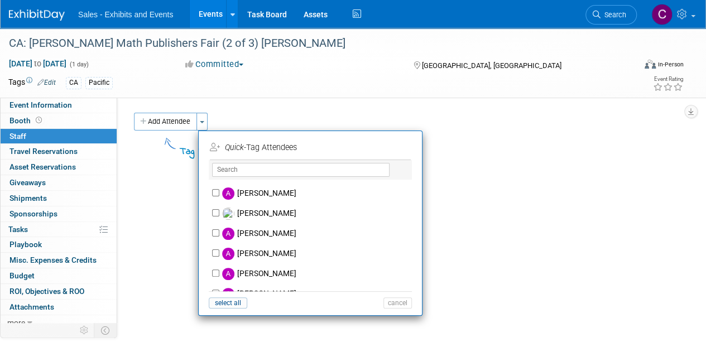
scroll to position [328, 0]
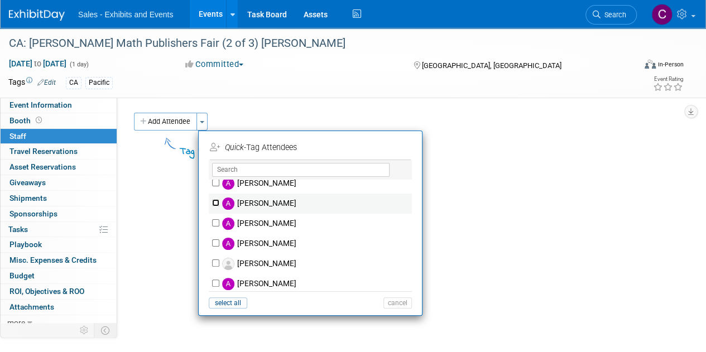
click at [216, 203] on input "[PERSON_NAME]" at bounding box center [215, 202] width 7 height 7
checkbox input "true"
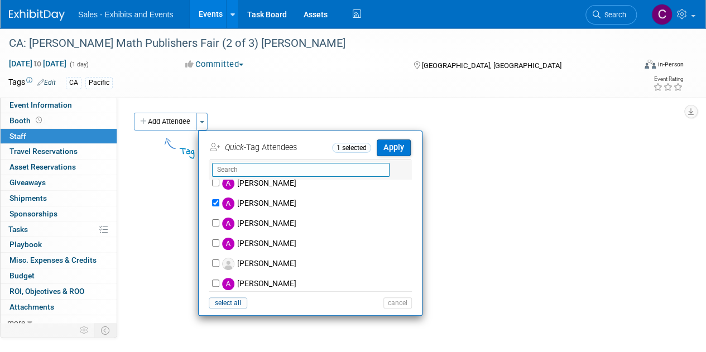
click at [278, 165] on input "text" at bounding box center [300, 170] width 177 height 14
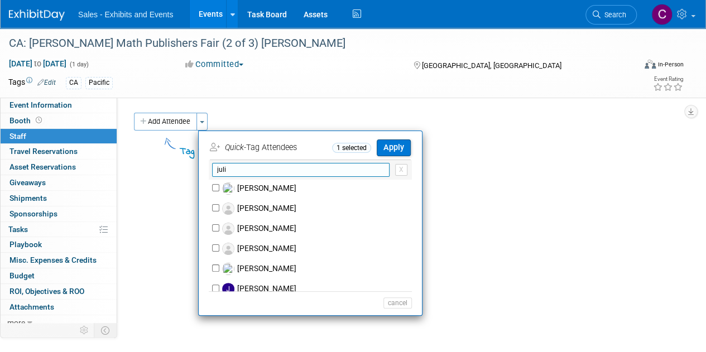
scroll to position [0, 0]
type input "juli"
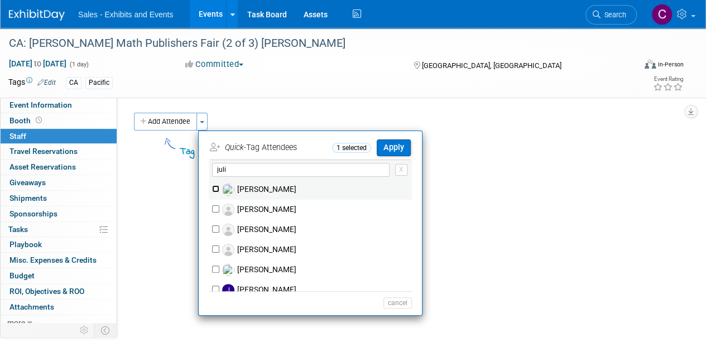
click at [216, 189] on input "[PERSON_NAME]" at bounding box center [215, 188] width 7 height 7
checkbox input "true"
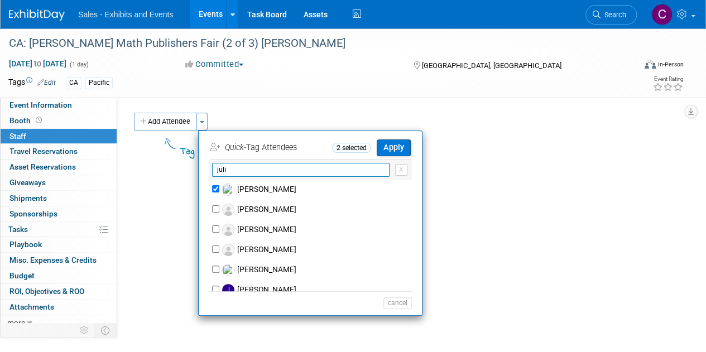
drag, startPoint x: 246, startPoint y: 172, endPoint x: 166, endPoint y: 161, distance: 80.6
click at [194, 166] on div "Add Attendee Toggle Dropdown Quick -Tag Attendees 2 selected Apply juli X (" at bounding box center [404, 141] width 541 height 57
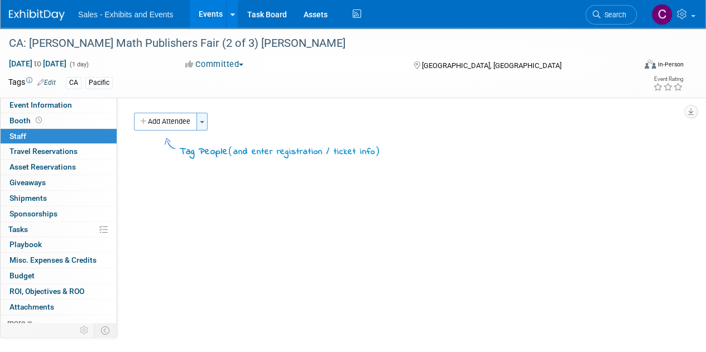
click at [200, 122] on button "Toggle Dropdown" at bounding box center [201, 122] width 11 height 18
checkbox input "false"
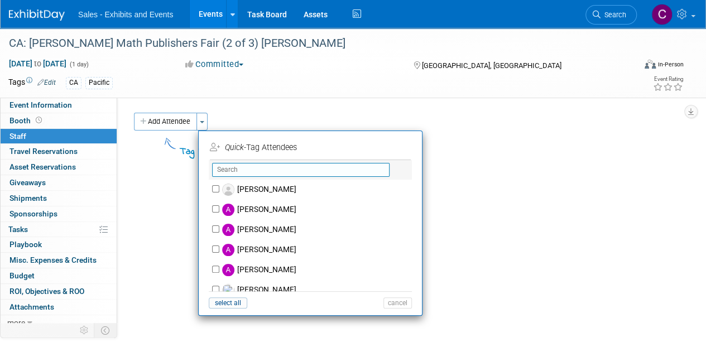
click at [333, 174] on input "text" at bounding box center [300, 170] width 177 height 14
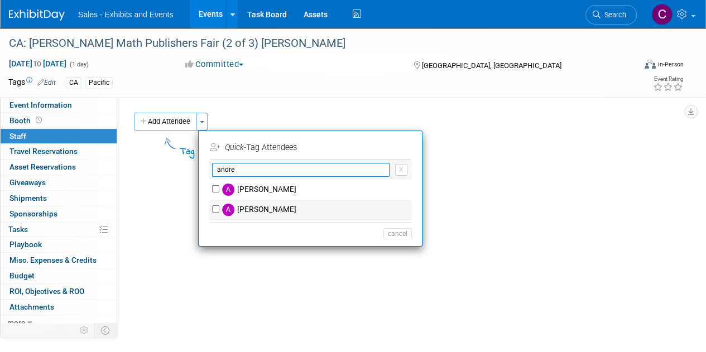
type input "andre"
click at [216, 205] on input "Andres Gorbea" at bounding box center [215, 208] width 7 height 7
checkbox input "true"
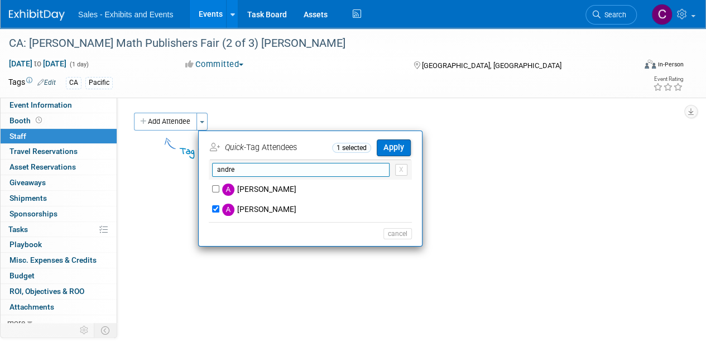
drag, startPoint x: 252, startPoint y: 164, endPoint x: 222, endPoint y: 167, distance: 30.3
click at [222, 167] on input "andre" at bounding box center [300, 170] width 177 height 14
type input "a"
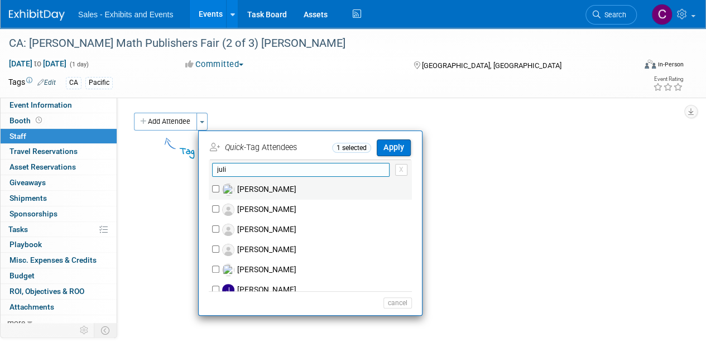
type input "juli"
click at [215, 187] on input "Juli Toles" at bounding box center [215, 188] width 7 height 7
checkbox input "true"
click at [230, 169] on input "juli" at bounding box center [300, 170] width 177 height 14
type input "j"
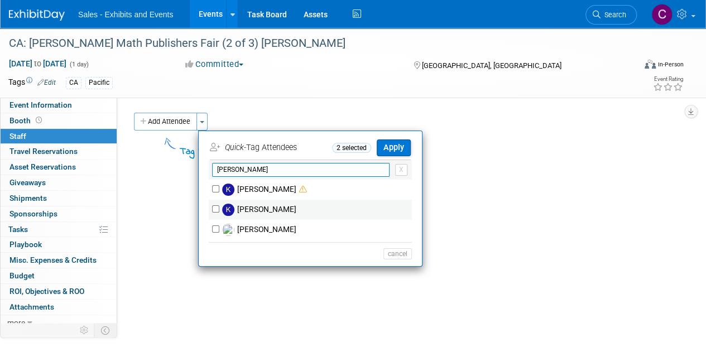
type input "kristi"
click at [215, 206] on input "Kristin McGinty" at bounding box center [215, 208] width 7 height 7
checkbox input "true"
click at [241, 168] on input "kristi" at bounding box center [300, 170] width 177 height 14
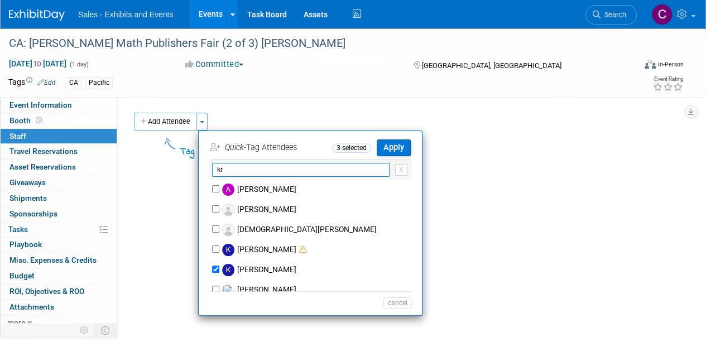
type input "k"
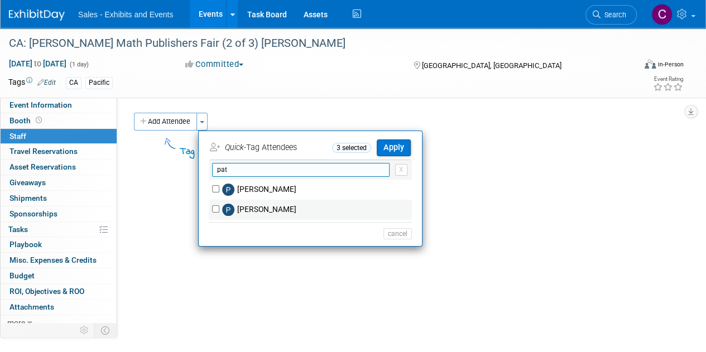
type input "pat"
click at [217, 210] on input "Patti Savage" at bounding box center [215, 208] width 7 height 7
checkbox input "true"
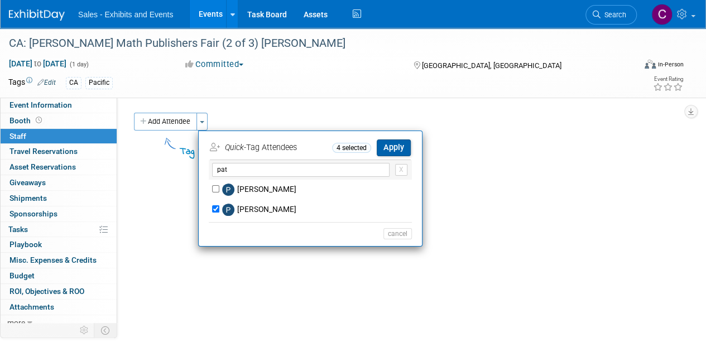
click at [402, 148] on button "Apply" at bounding box center [394, 147] width 34 height 16
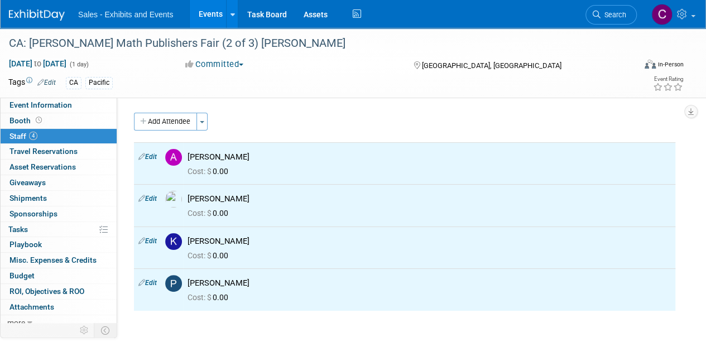
click at [206, 8] on link "Events" at bounding box center [210, 14] width 41 height 28
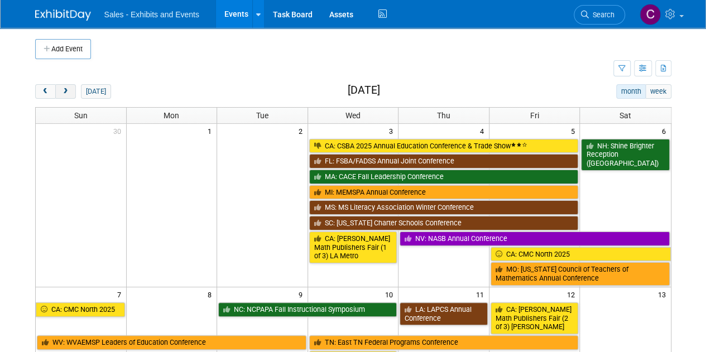
click at [68, 94] on span "next" at bounding box center [65, 91] width 8 height 7
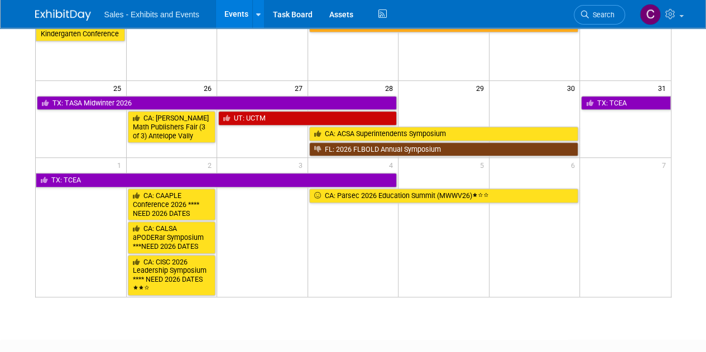
scroll to position [375, 0]
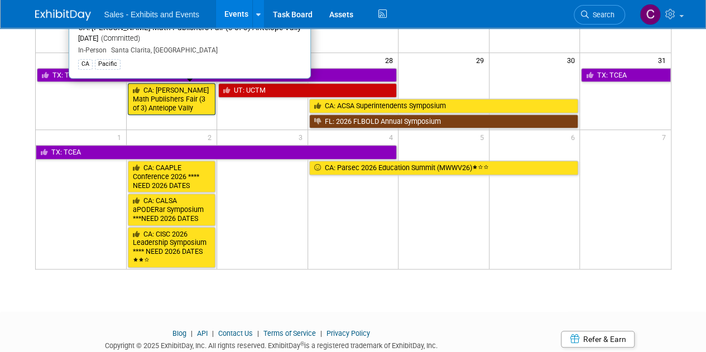
click at [170, 101] on link "CA: [PERSON_NAME] Math Publishers Fair (3 of 3) Antelope Vally" at bounding box center [172, 99] width 88 height 32
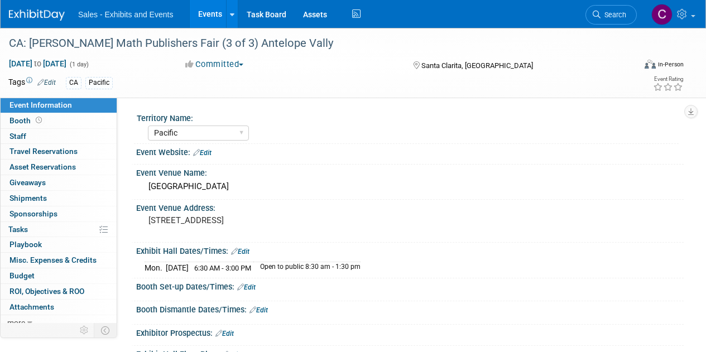
select select "Pacific"
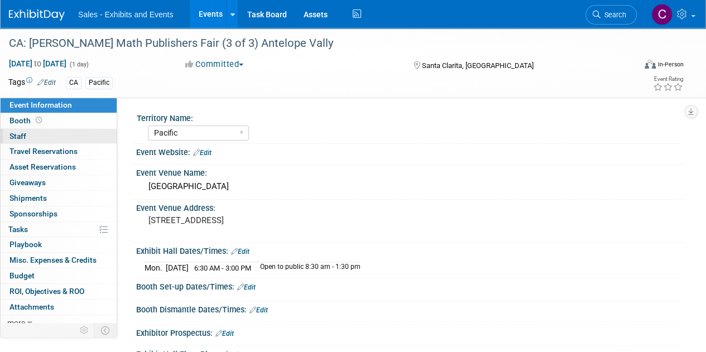
click at [31, 134] on link "0 Staff 0" at bounding box center [59, 136] width 116 height 15
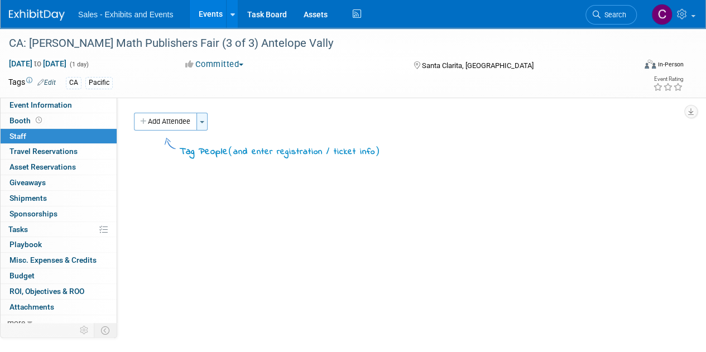
click at [204, 122] on span "button" at bounding box center [202, 122] width 4 height 2
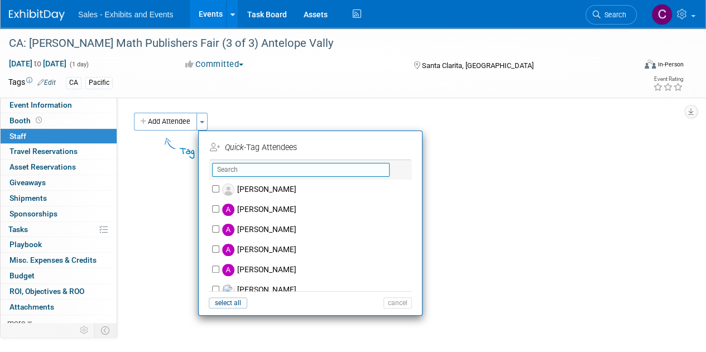
click at [278, 171] on input "text" at bounding box center [300, 170] width 177 height 14
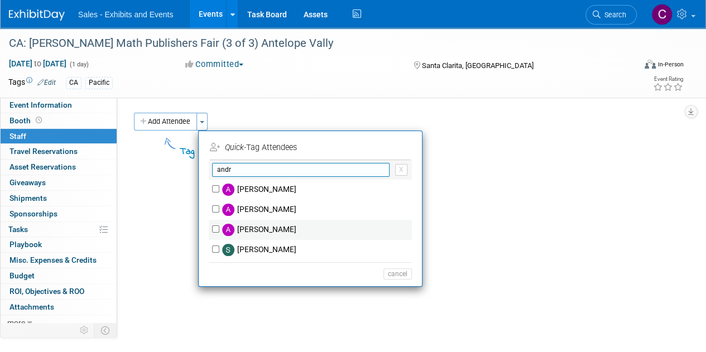
type input "andr"
click at [216, 227] on input "[PERSON_NAME]" at bounding box center [215, 228] width 7 height 7
checkbox input "true"
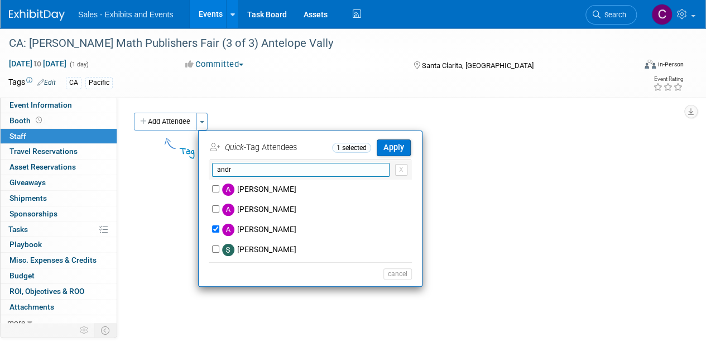
click at [253, 172] on input "andr" at bounding box center [300, 170] width 177 height 14
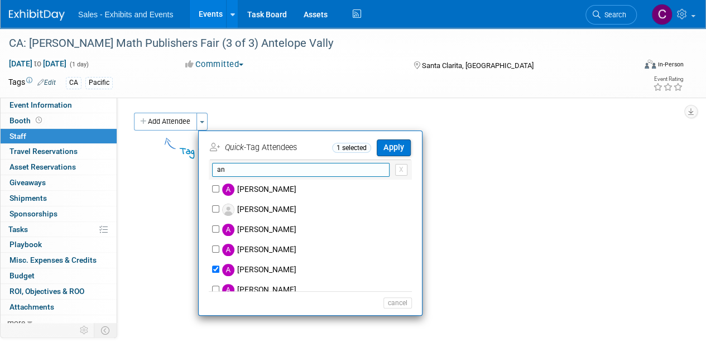
type input "a"
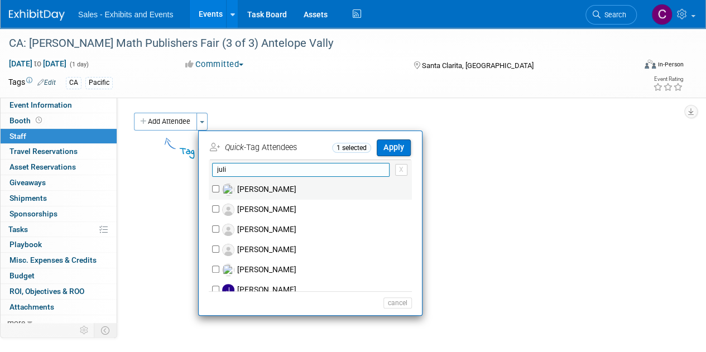
type input "juli"
click at [214, 186] on input "Juli Toles" at bounding box center [215, 188] width 7 height 7
checkbox input "true"
click at [237, 167] on input "juli" at bounding box center [300, 170] width 177 height 14
type input "j"
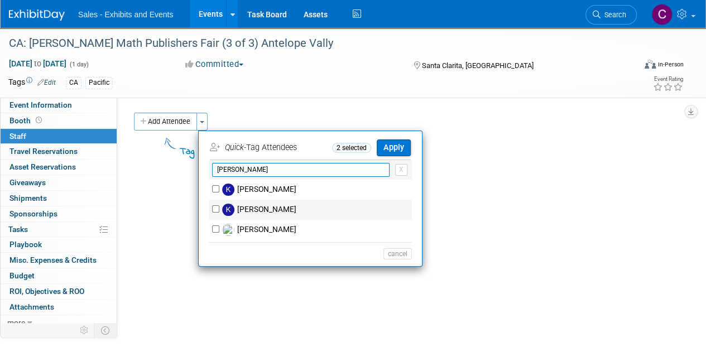
type input "kristi"
click at [218, 208] on input "Kristin McGinty" at bounding box center [215, 208] width 7 height 7
checkbox input "true"
click at [256, 171] on input "kristi" at bounding box center [300, 170] width 177 height 14
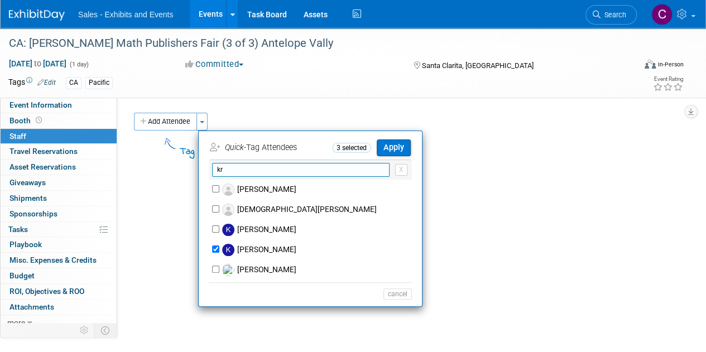
type input "k"
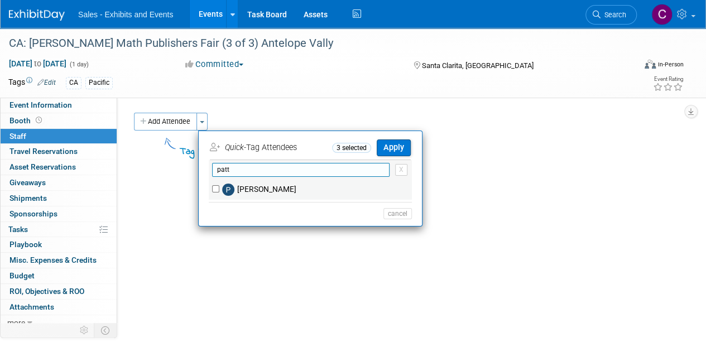
type input "patt"
click at [216, 185] on input "Patti Savage" at bounding box center [215, 188] width 7 height 7
checkbox input "true"
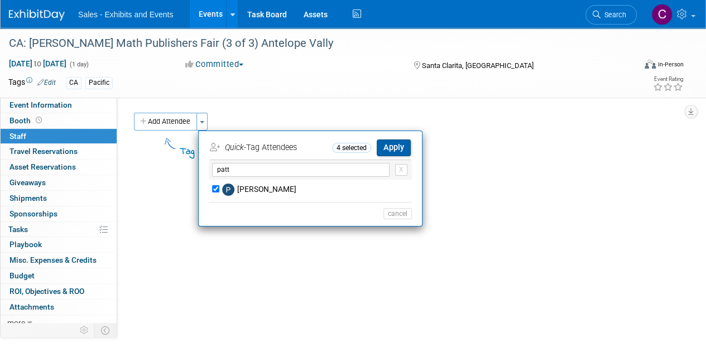
click at [396, 147] on button "Apply" at bounding box center [394, 147] width 34 height 16
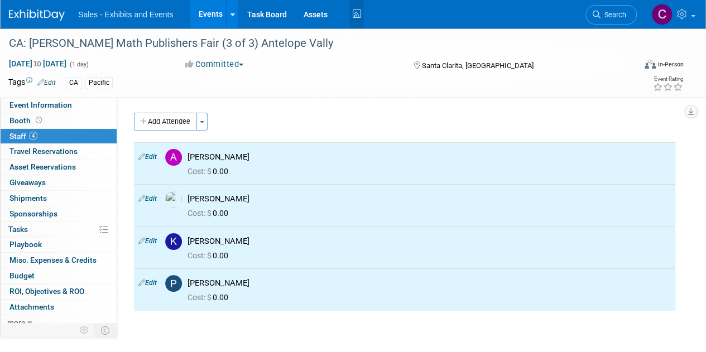
click at [355, 16] on icon at bounding box center [356, 14] width 14 height 17
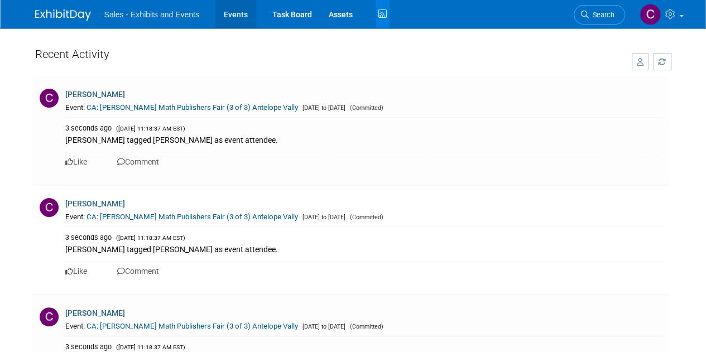
click at [224, 13] on link "Events" at bounding box center [235, 14] width 41 height 28
